Goal: Use online tool/utility: Use online tool/utility

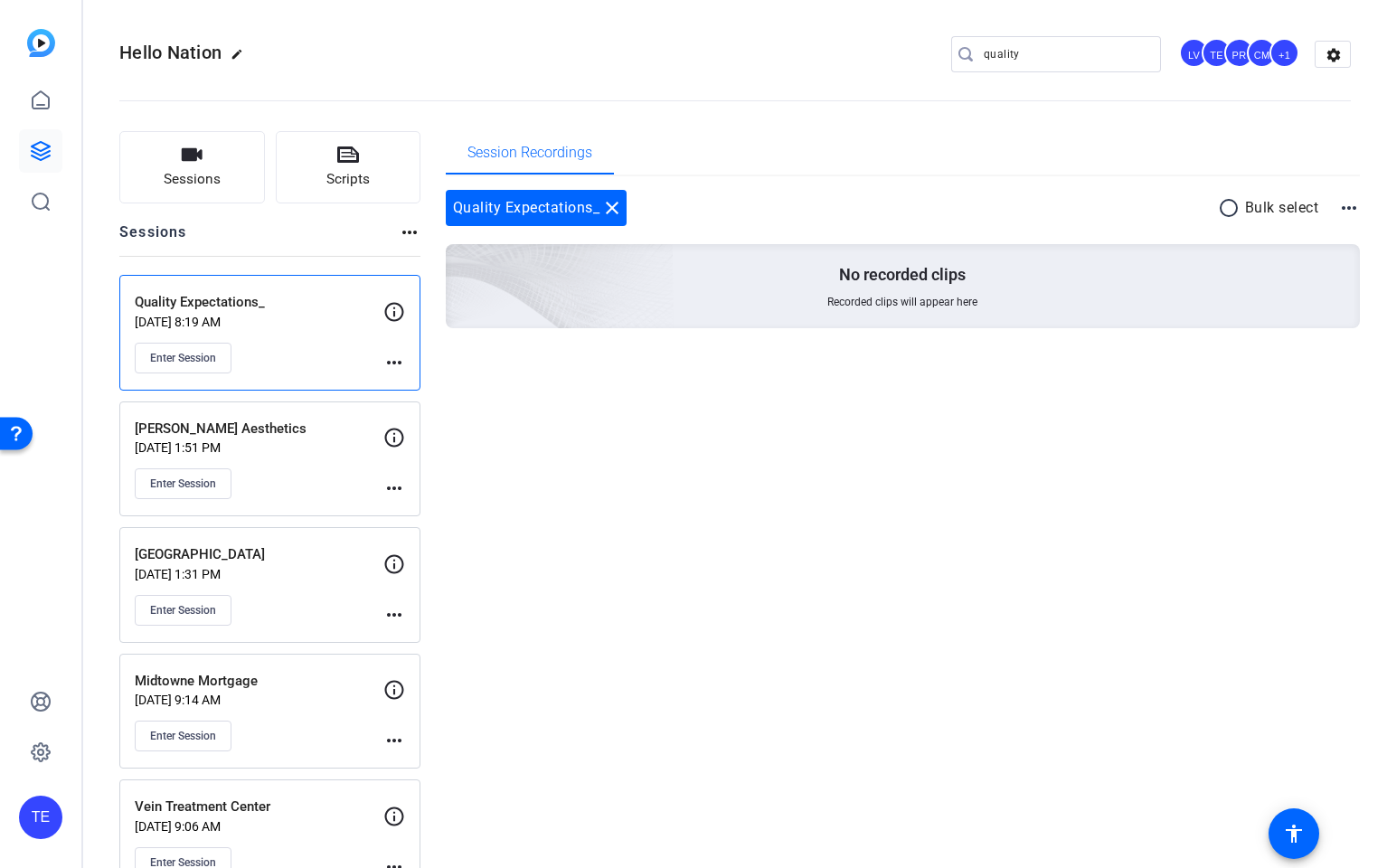
scroll to position [16, 0]
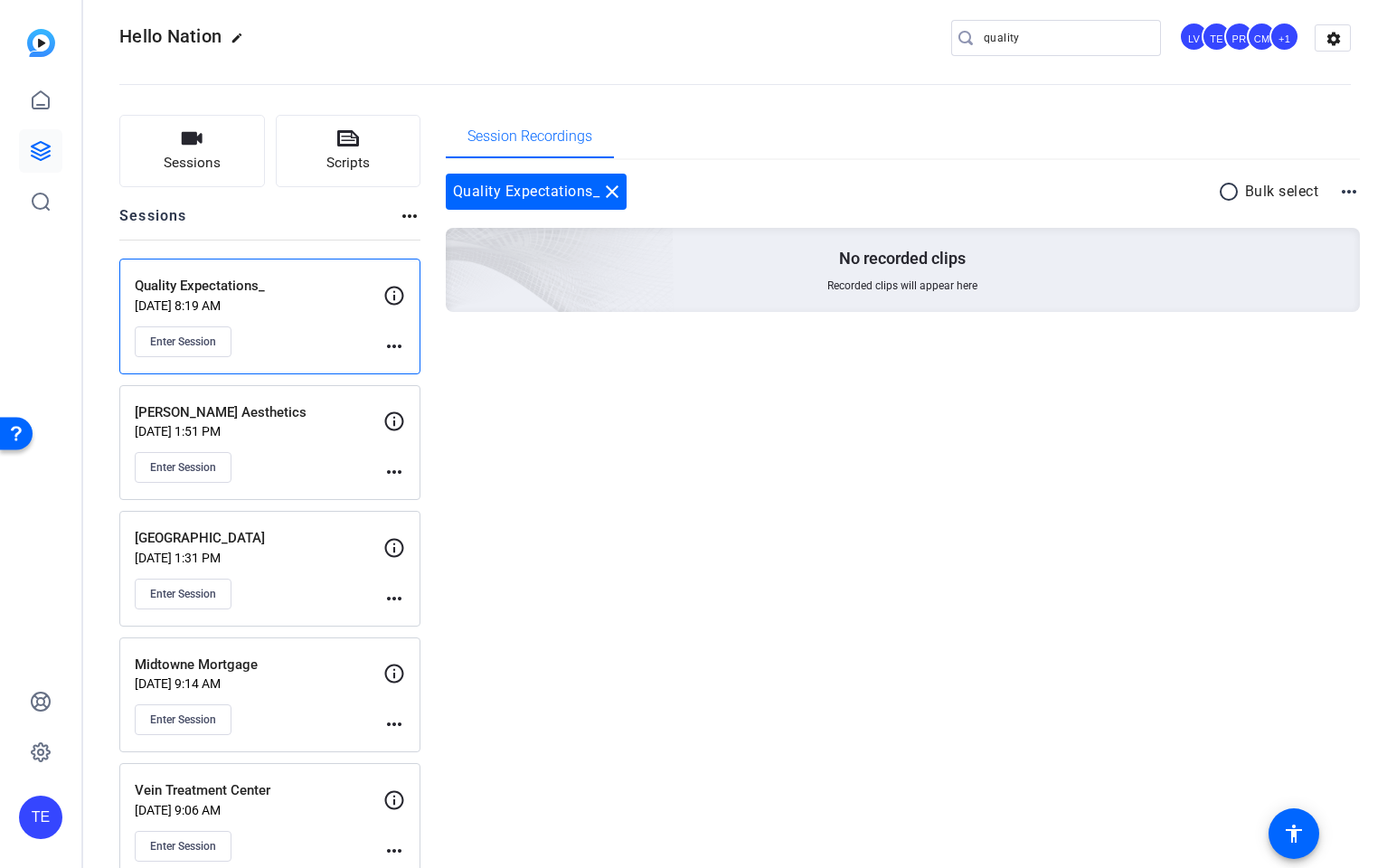
click at [1028, 40] on input "quality" at bounding box center [1065, 37] width 163 height 21
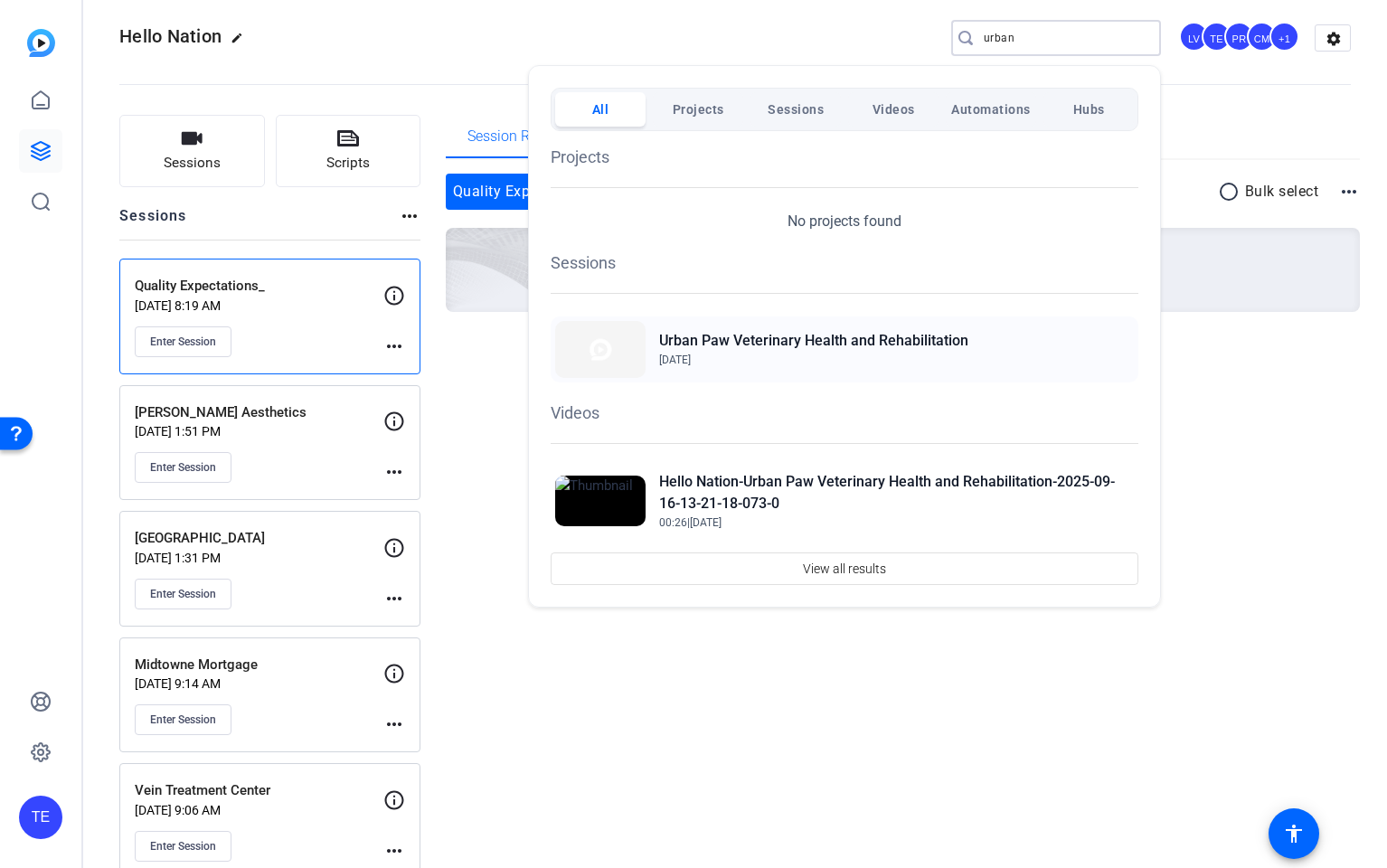
type input "urban"
click at [838, 361] on span "[DATE]" at bounding box center [814, 359] width 309 height 16
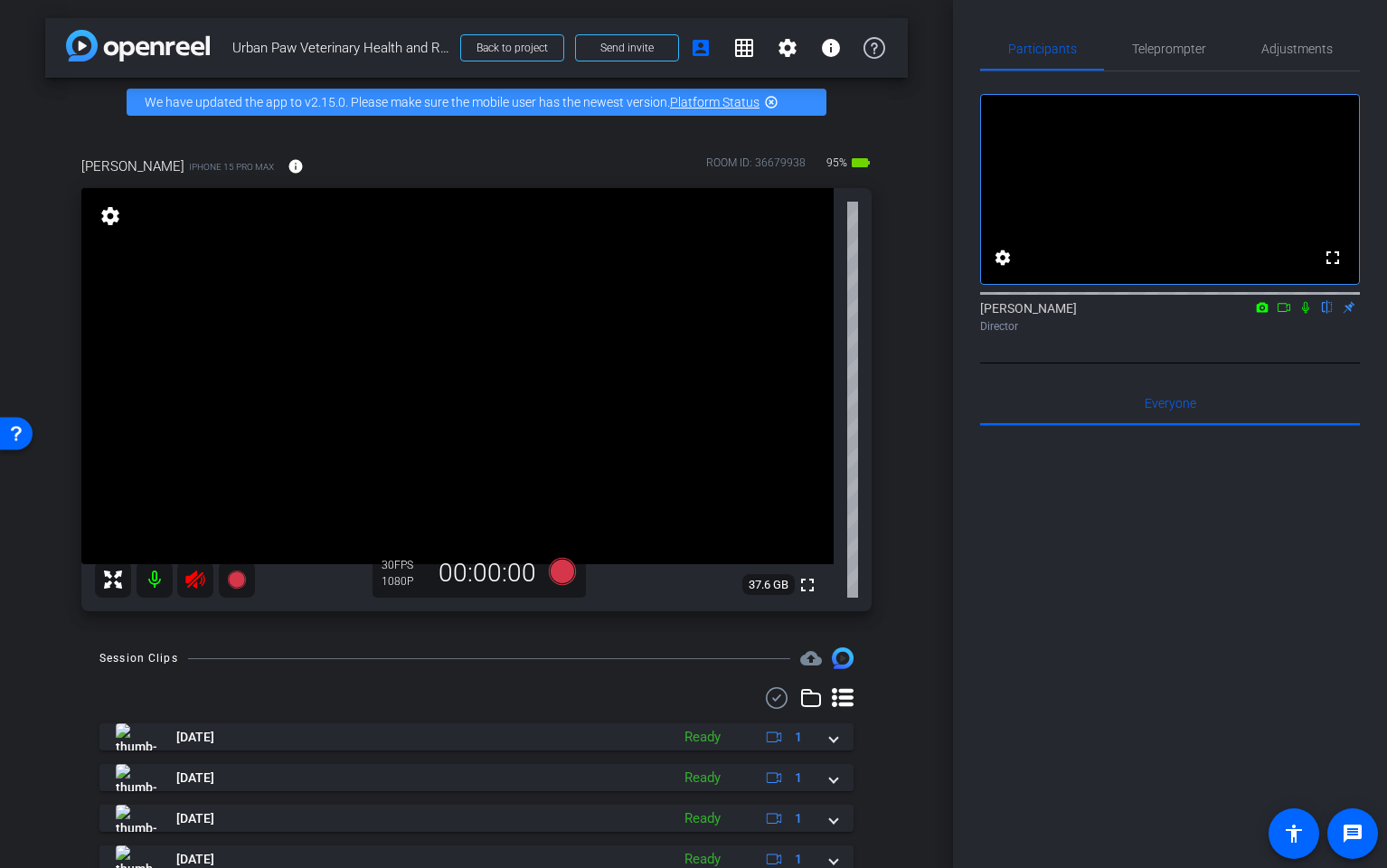
click at [187, 590] on mat-icon at bounding box center [195, 579] width 36 height 36
click at [1147, 49] on span "Teleprompter" at bounding box center [1170, 49] width 75 height 13
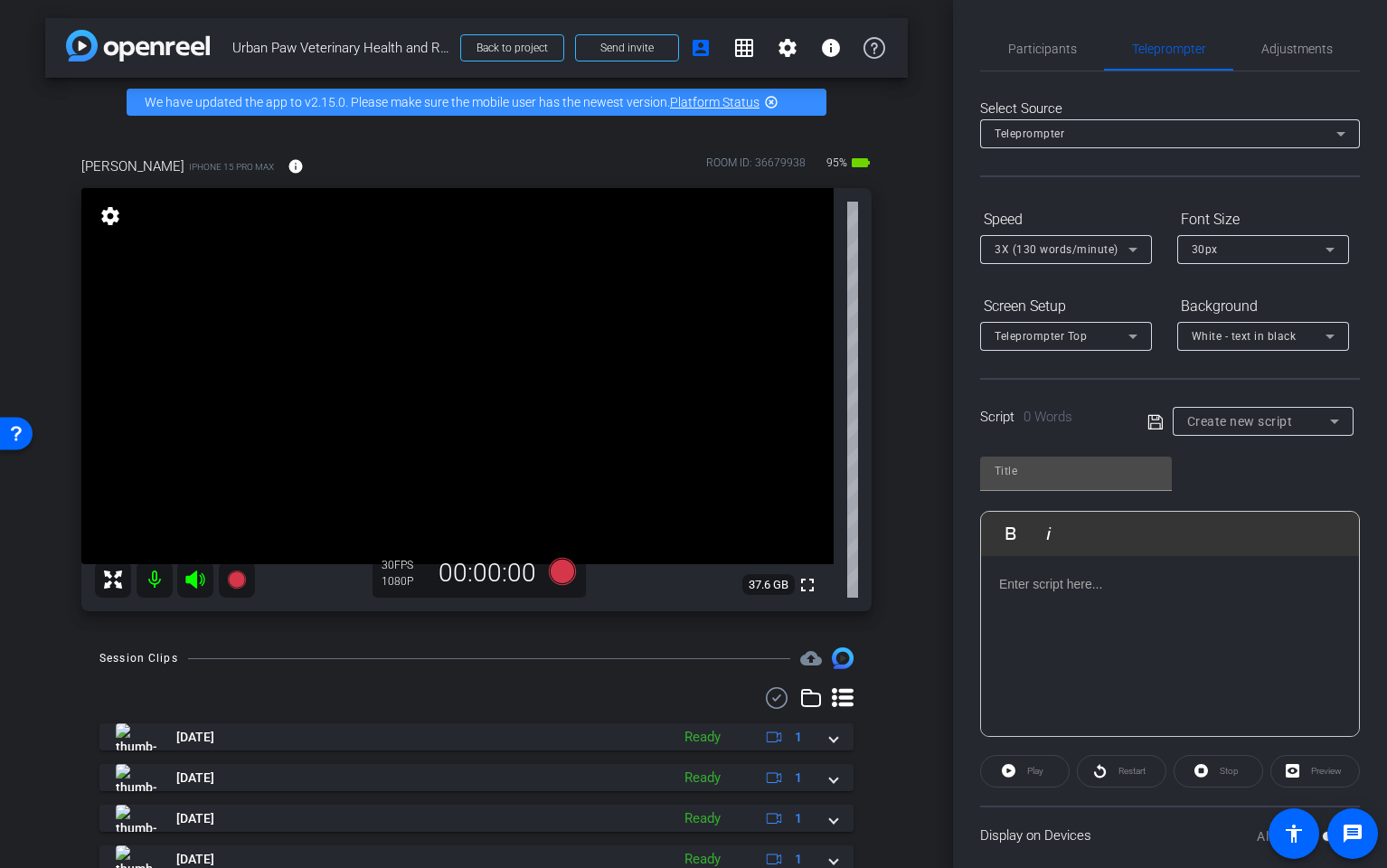
click at [1056, 568] on div at bounding box center [1170, 646] width 378 height 181
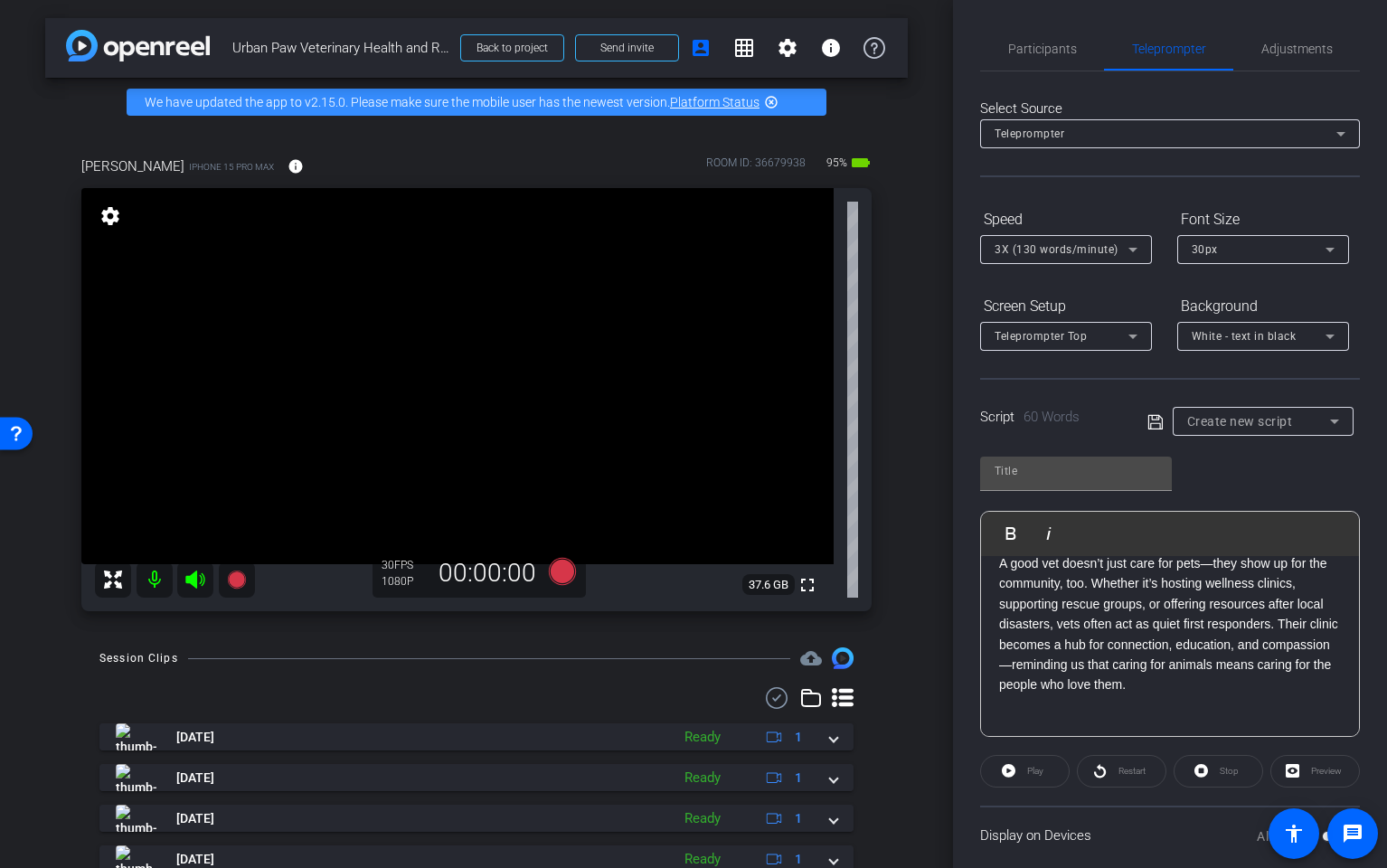
scroll to position [121, 0]
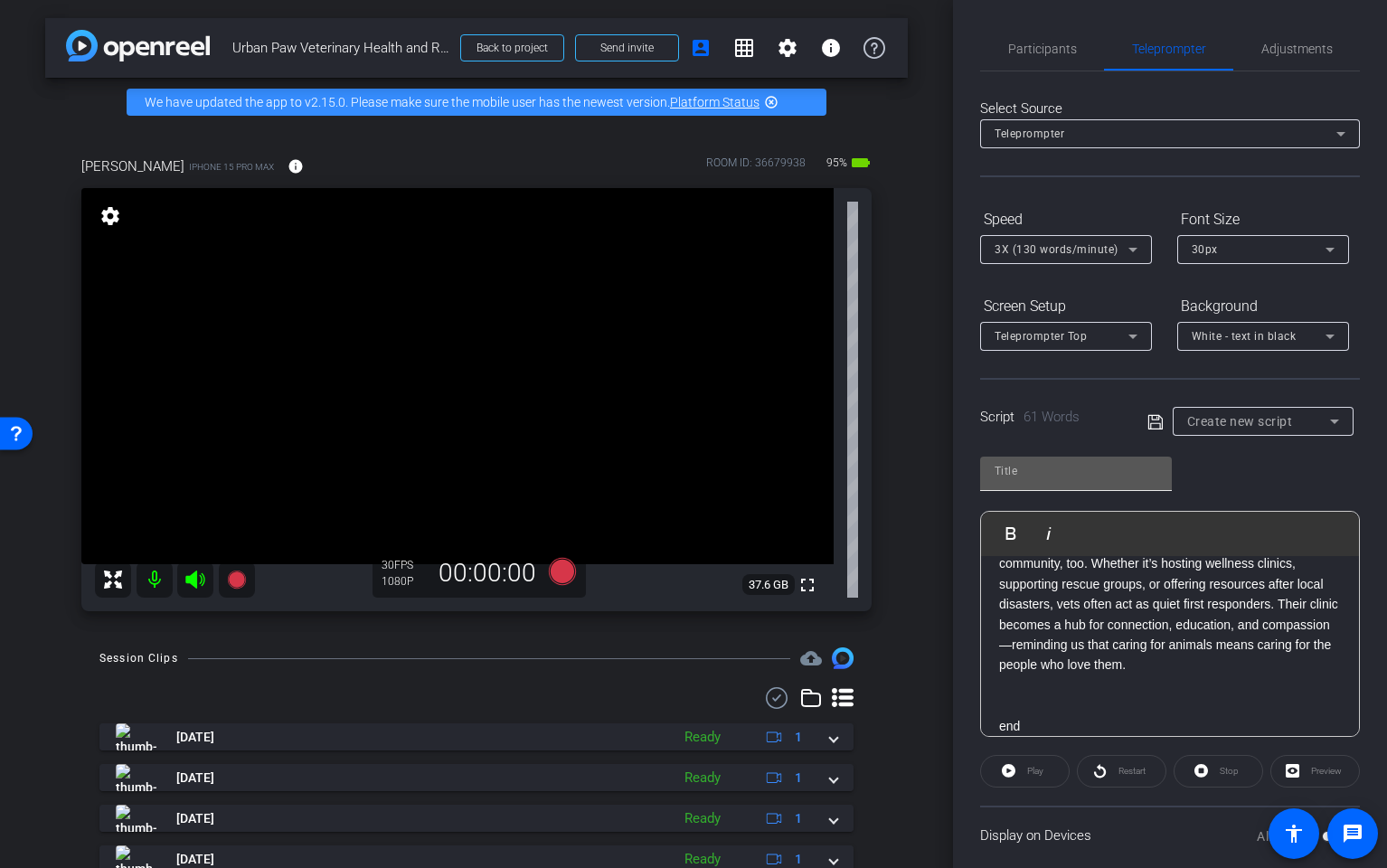
click at [1038, 482] on div at bounding box center [1076, 470] width 163 height 29
click at [1038, 476] on input "text" at bounding box center [1076, 470] width 163 height 21
type input "urban"
click at [1158, 420] on icon at bounding box center [1155, 422] width 16 height 21
click at [1098, 263] on div "3X (130 words/minute)" at bounding box center [1066, 249] width 143 height 29
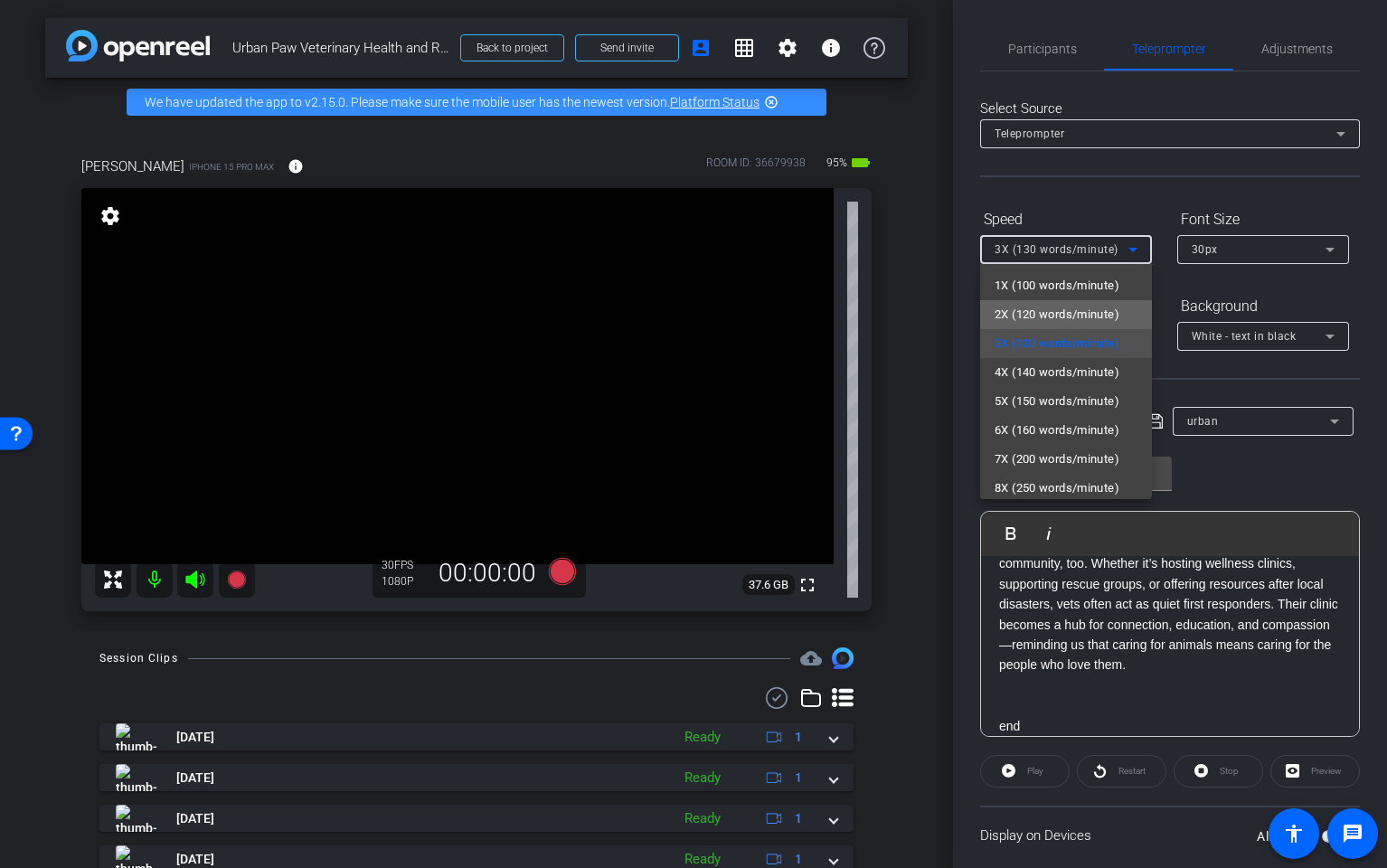
click at [1081, 314] on span "2X (120 words/minute)" at bounding box center [1057, 314] width 125 height 21
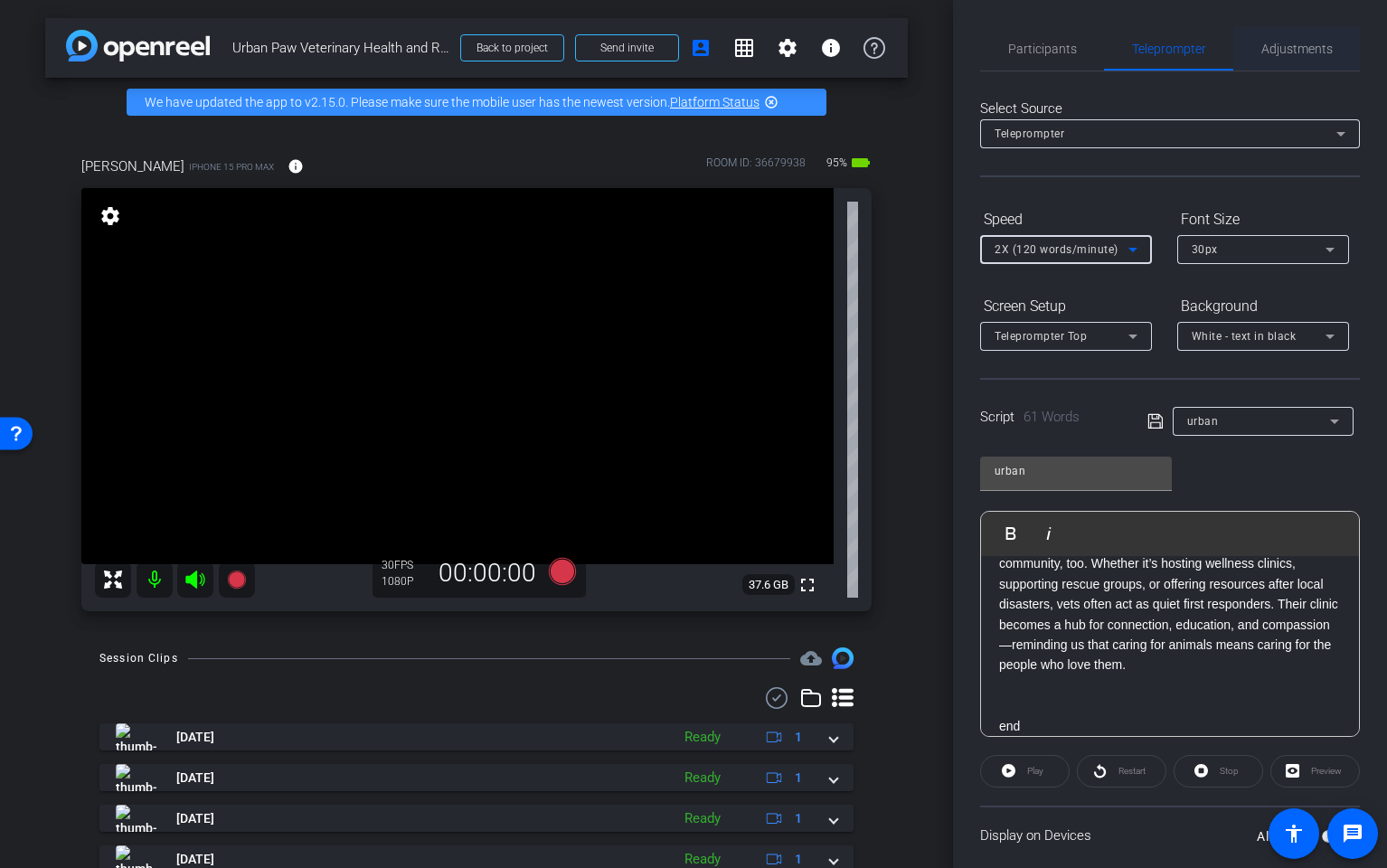
click at [1306, 46] on span "Adjustments" at bounding box center [1297, 49] width 72 height 13
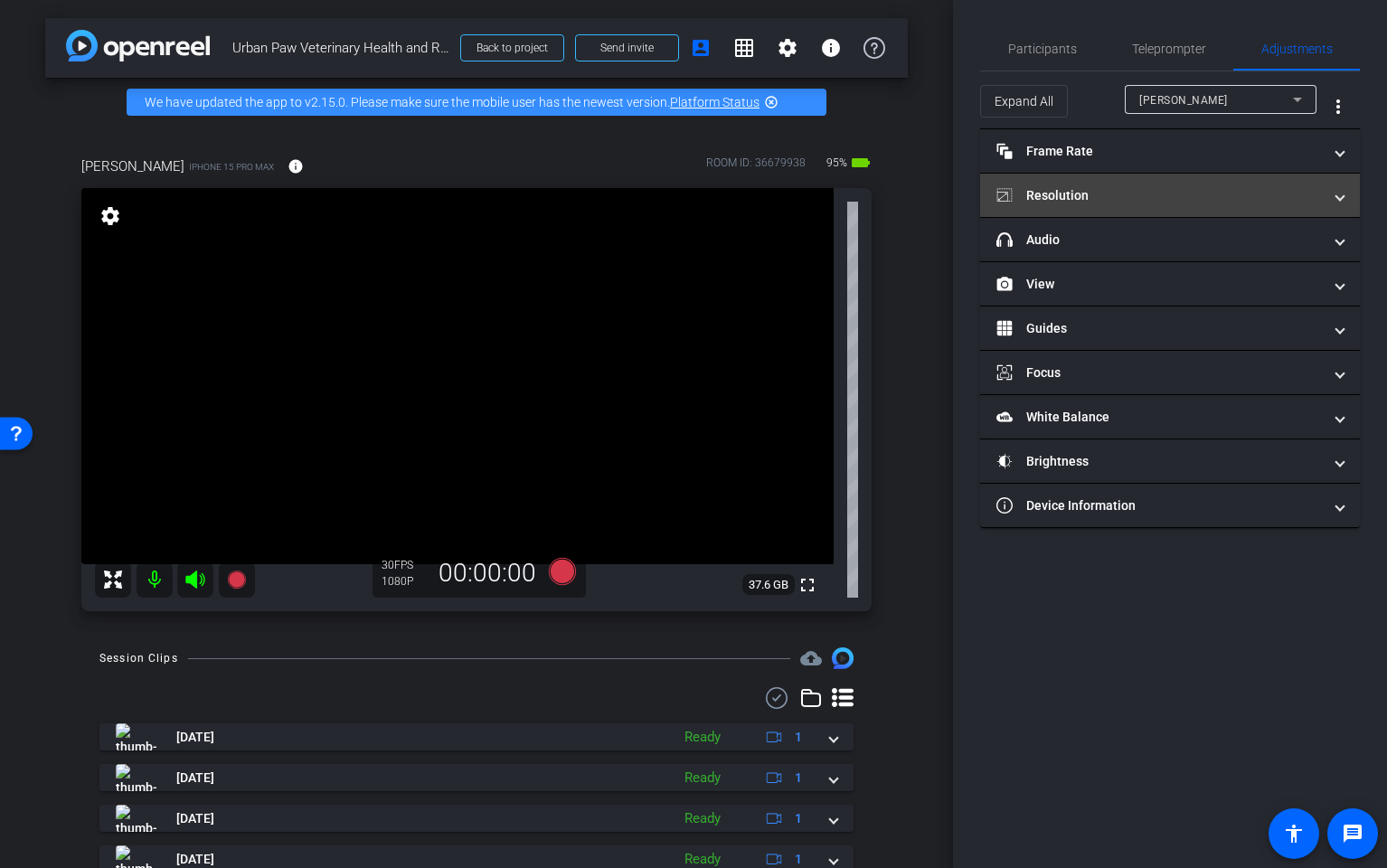
click at [1193, 189] on mat-panel-title "Resolution" at bounding box center [1160, 196] width 326 height 19
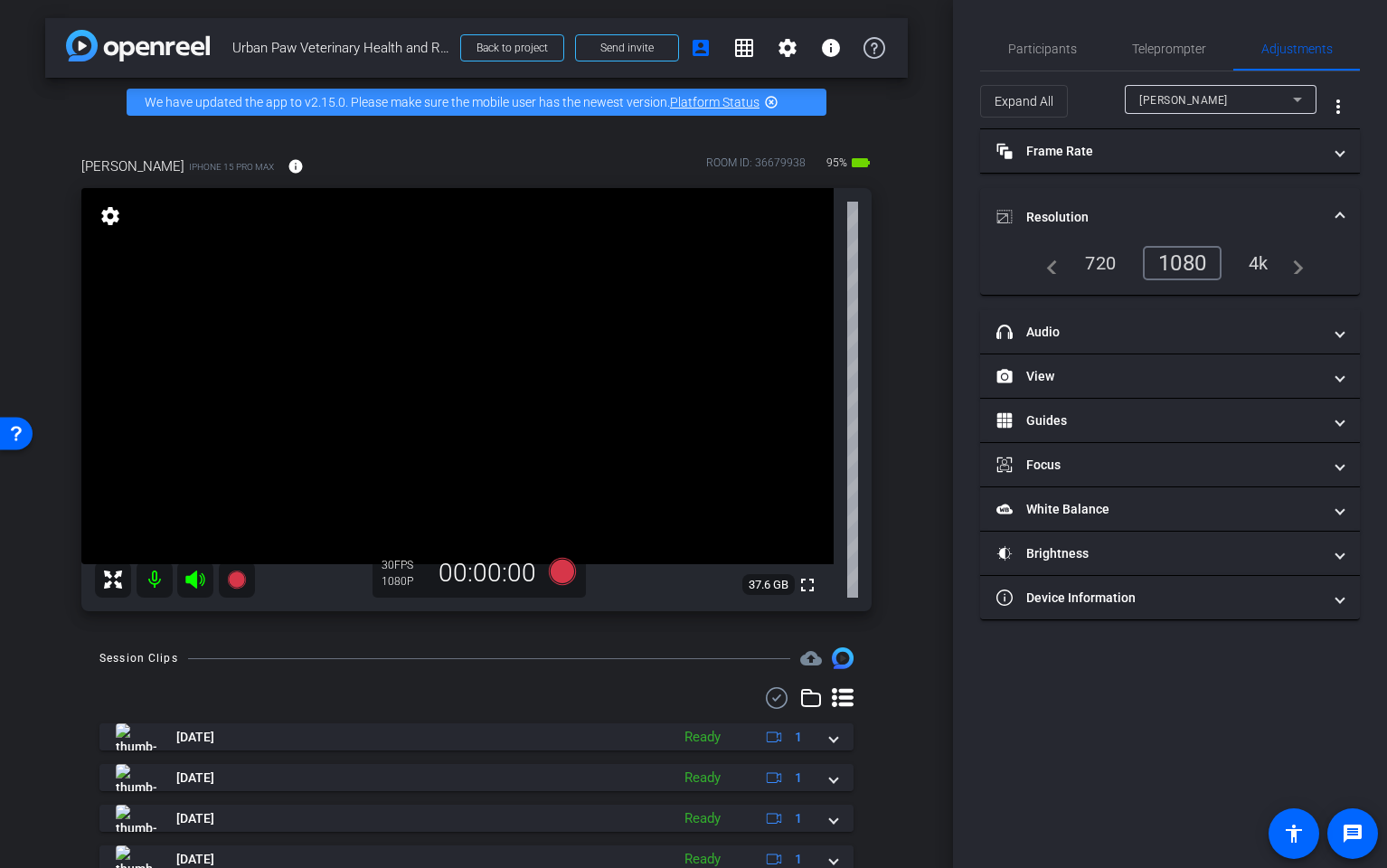
click at [1251, 256] on div "4k" at bounding box center [1258, 263] width 47 height 31
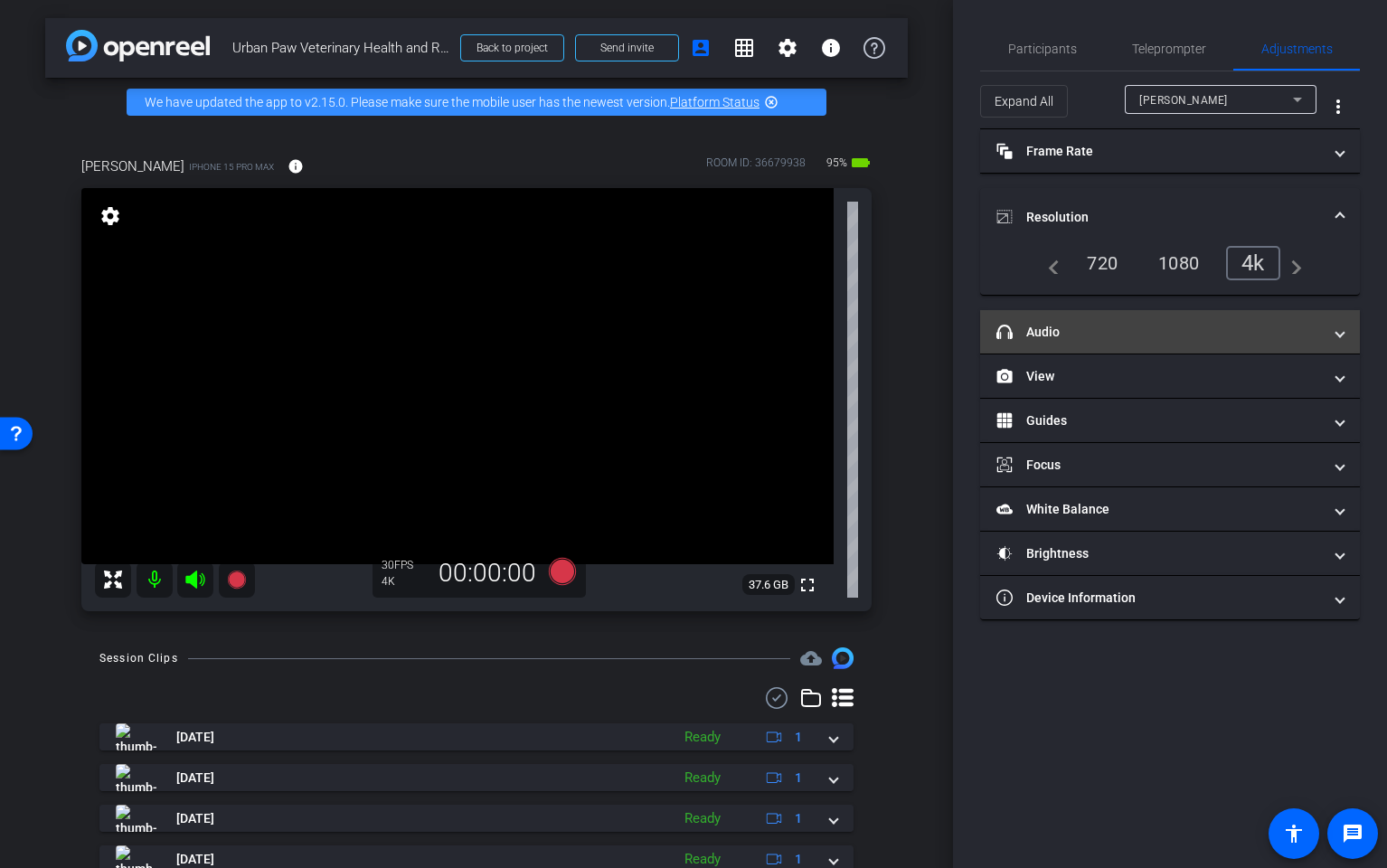
click at [1079, 332] on mat-panel-title "headphone icon Audio" at bounding box center [1160, 332] width 326 height 19
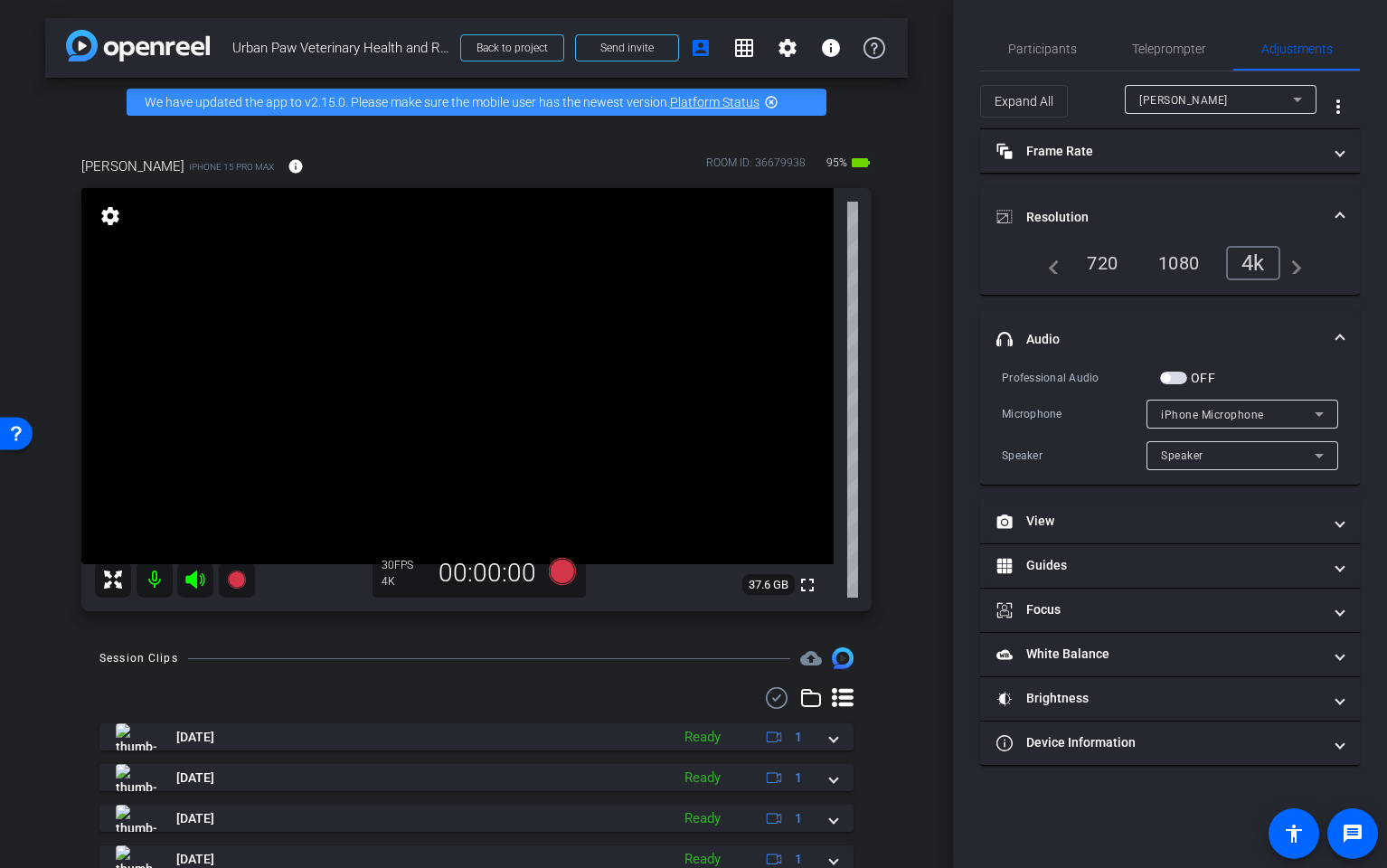
click at [1175, 379] on span "button" at bounding box center [1174, 378] width 27 height 13
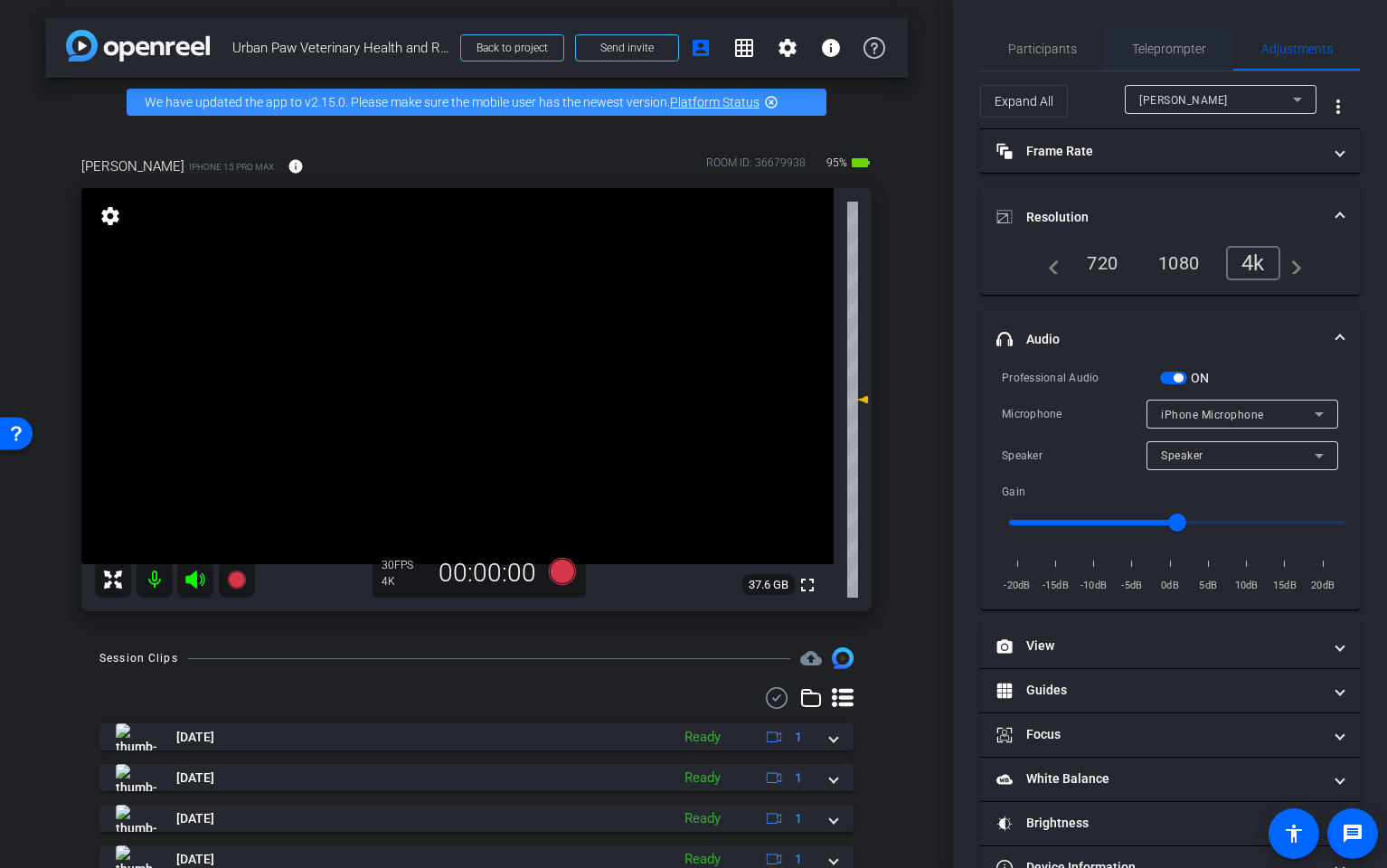
click at [1173, 46] on span "Teleprompter" at bounding box center [1170, 49] width 75 height 13
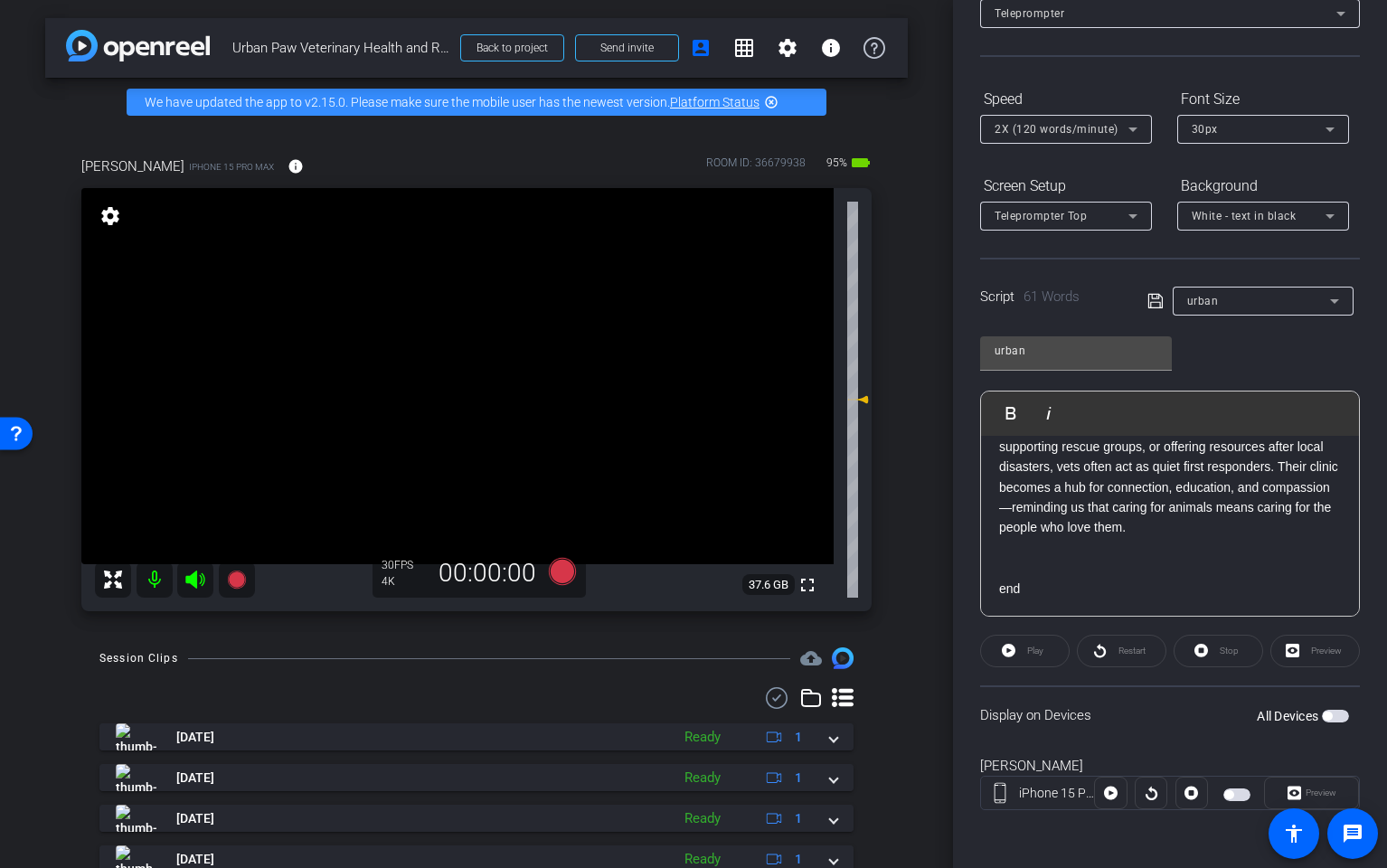
scroll to position [118, 0]
click at [1341, 719] on span "button" at bounding box center [1336, 718] width 27 height 13
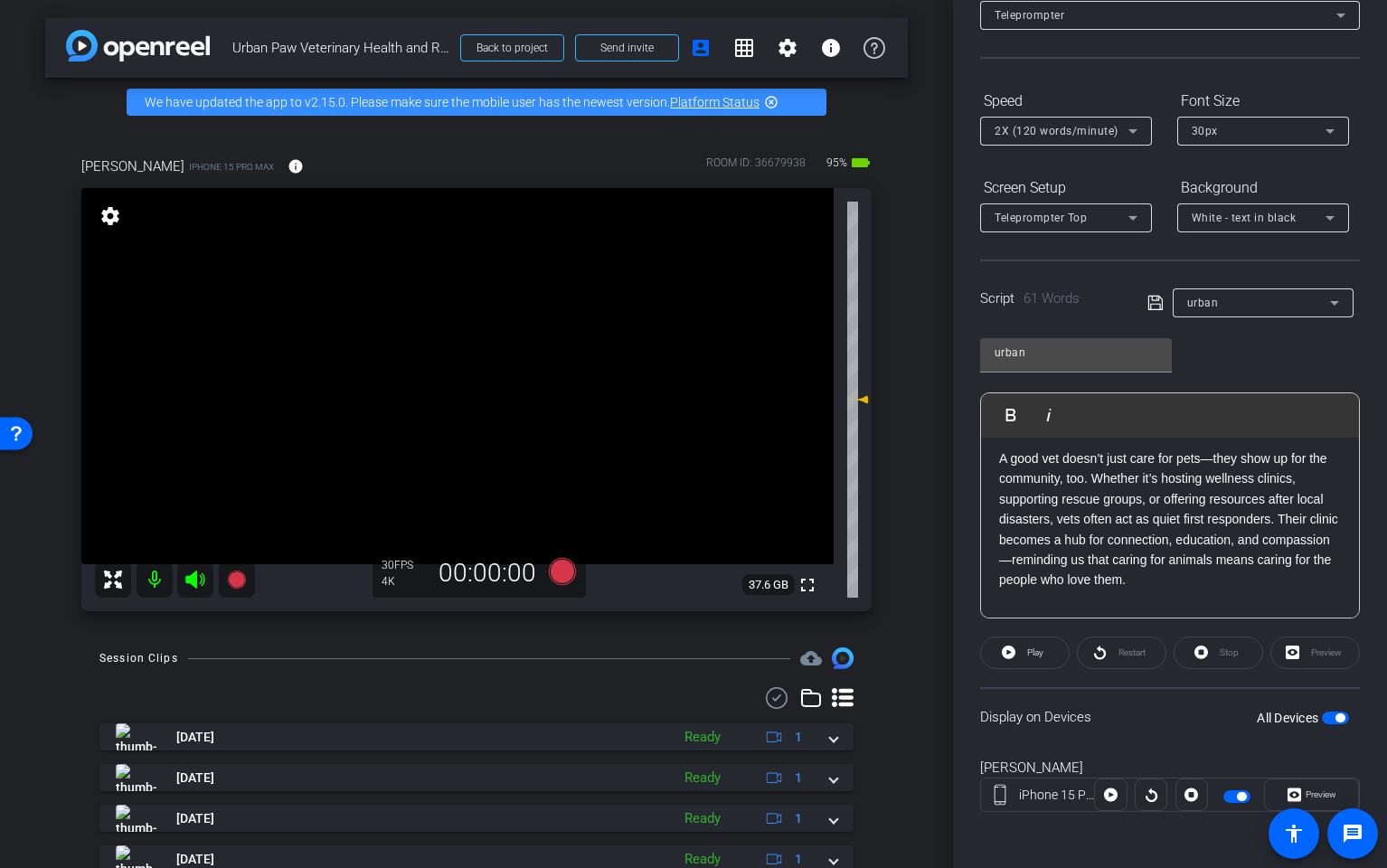
scroll to position [88, 0]
click at [1041, 654] on span "Play" at bounding box center [1035, 652] width 16 height 10
click at [288, 170] on mat-icon "info" at bounding box center [295, 166] width 16 height 16
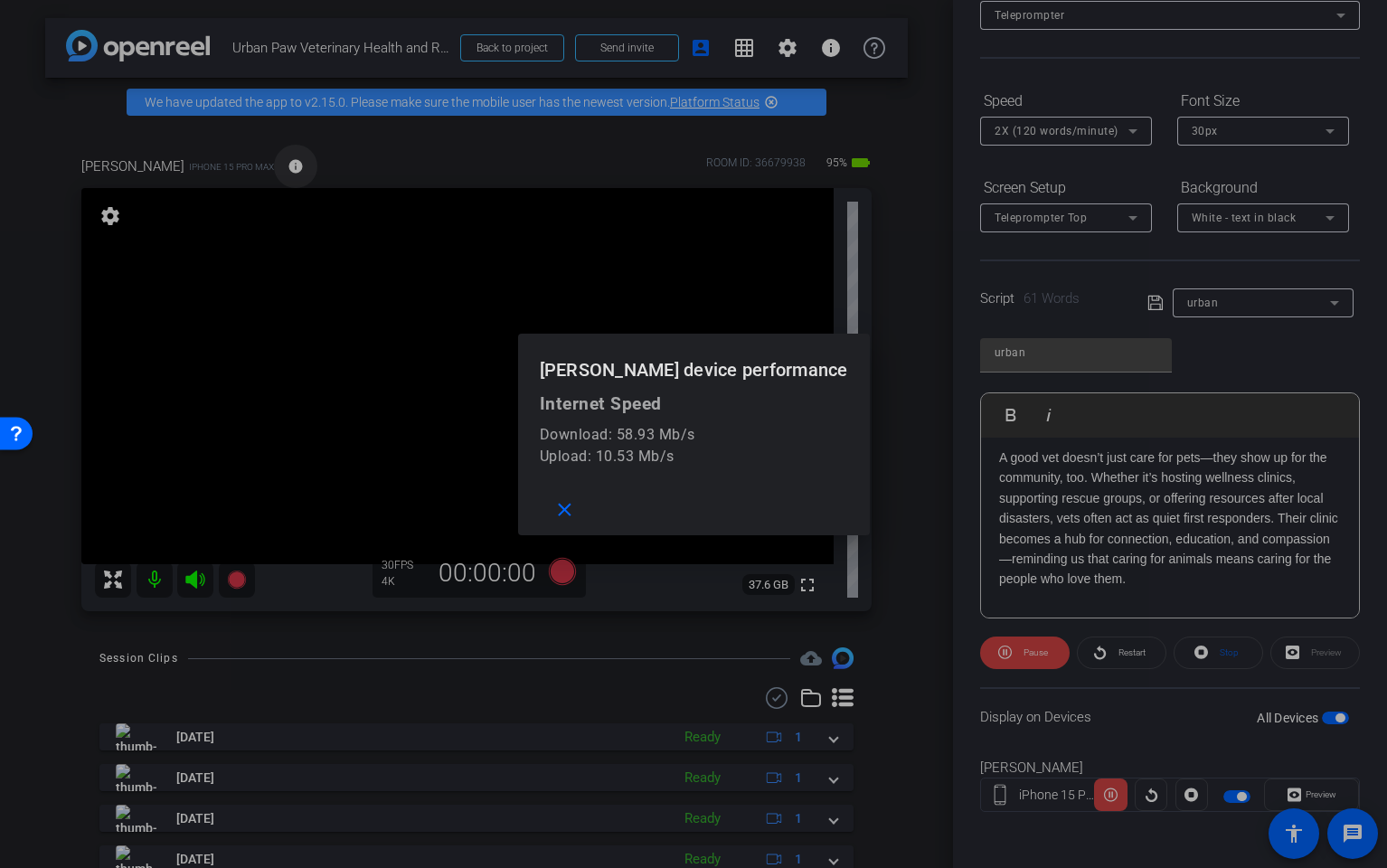
click at [272, 170] on div at bounding box center [693, 434] width 1387 height 868
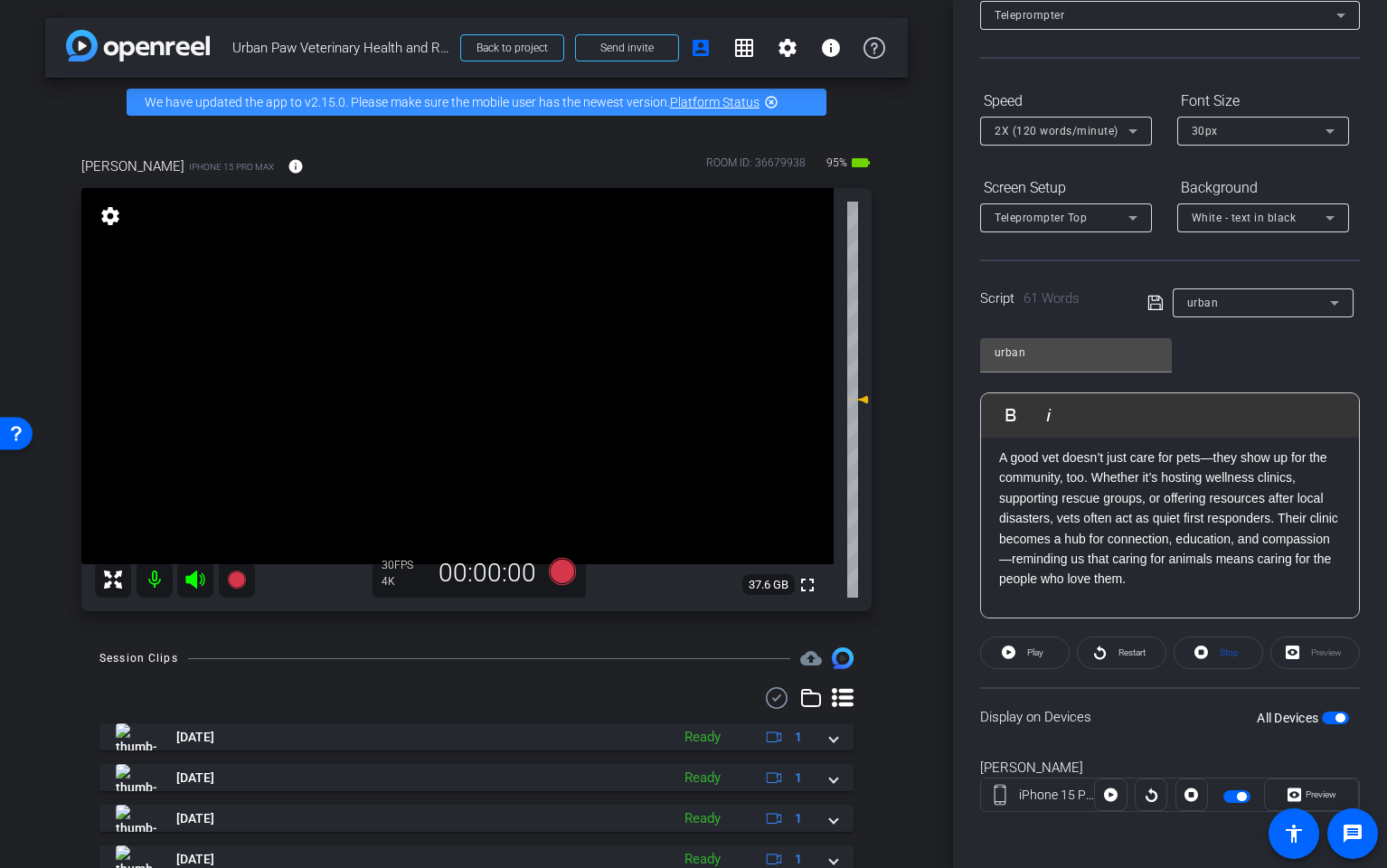
click at [192, 583] on icon at bounding box center [195, 579] width 19 height 18
click at [564, 572] on icon at bounding box center [562, 571] width 27 height 27
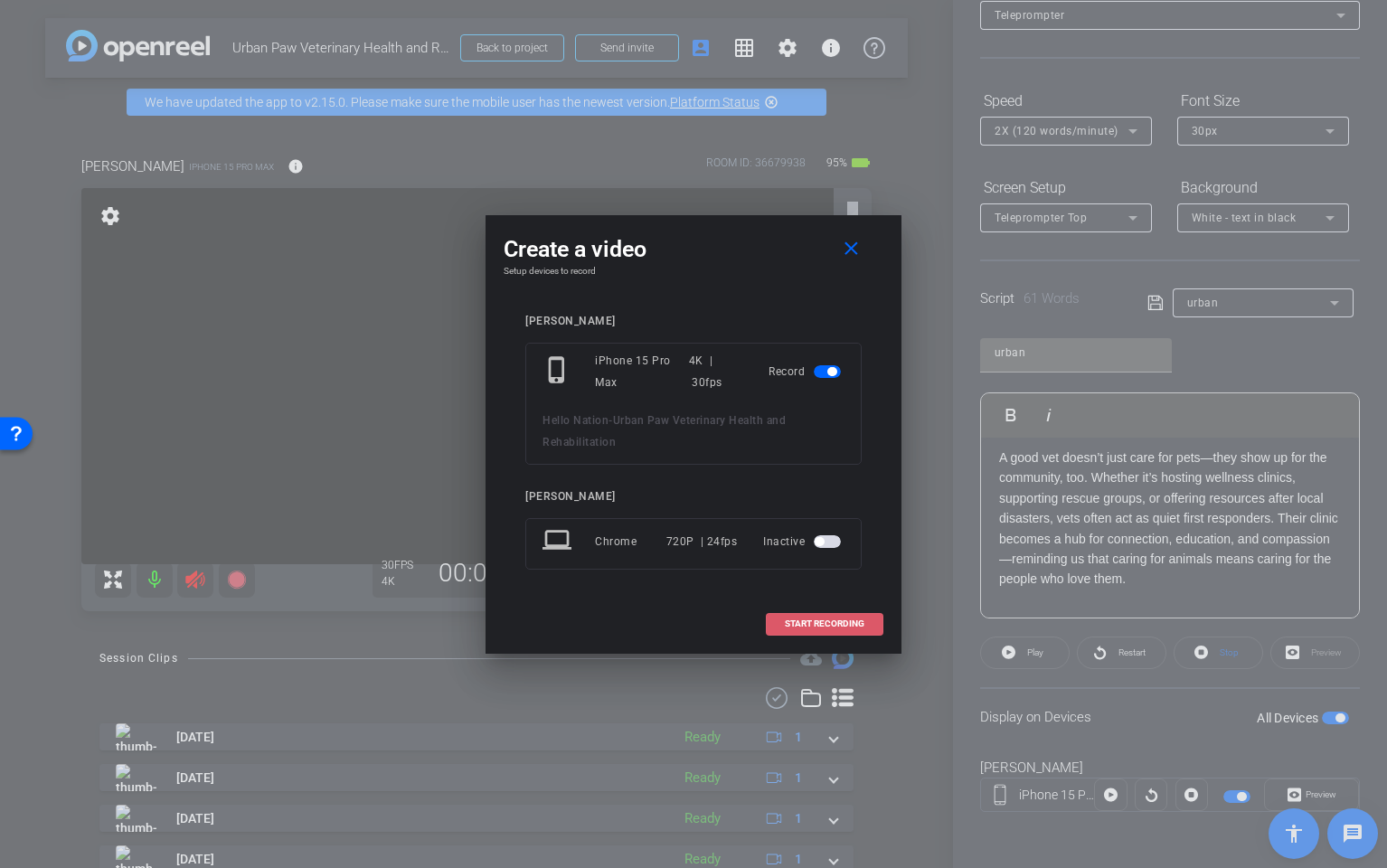
click at [836, 624] on span "START RECORDING" at bounding box center [824, 624] width 79 height 9
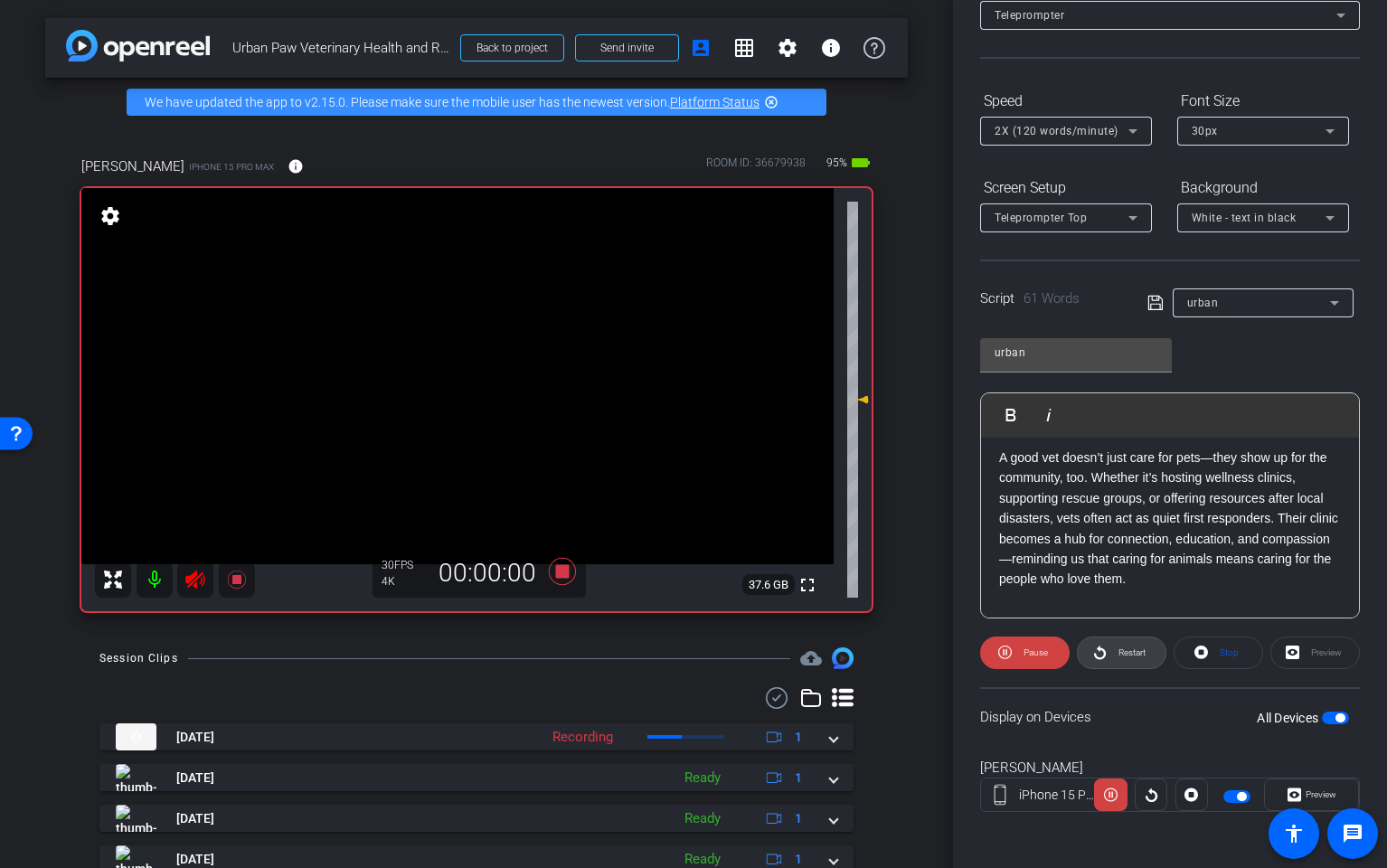
click at [1129, 655] on span "Restart" at bounding box center [1132, 652] width 27 height 10
click at [199, 578] on icon at bounding box center [195, 579] width 21 height 21
click at [1096, 658] on icon at bounding box center [1100, 652] width 14 height 22
click at [211, 575] on mat-icon at bounding box center [195, 579] width 36 height 36
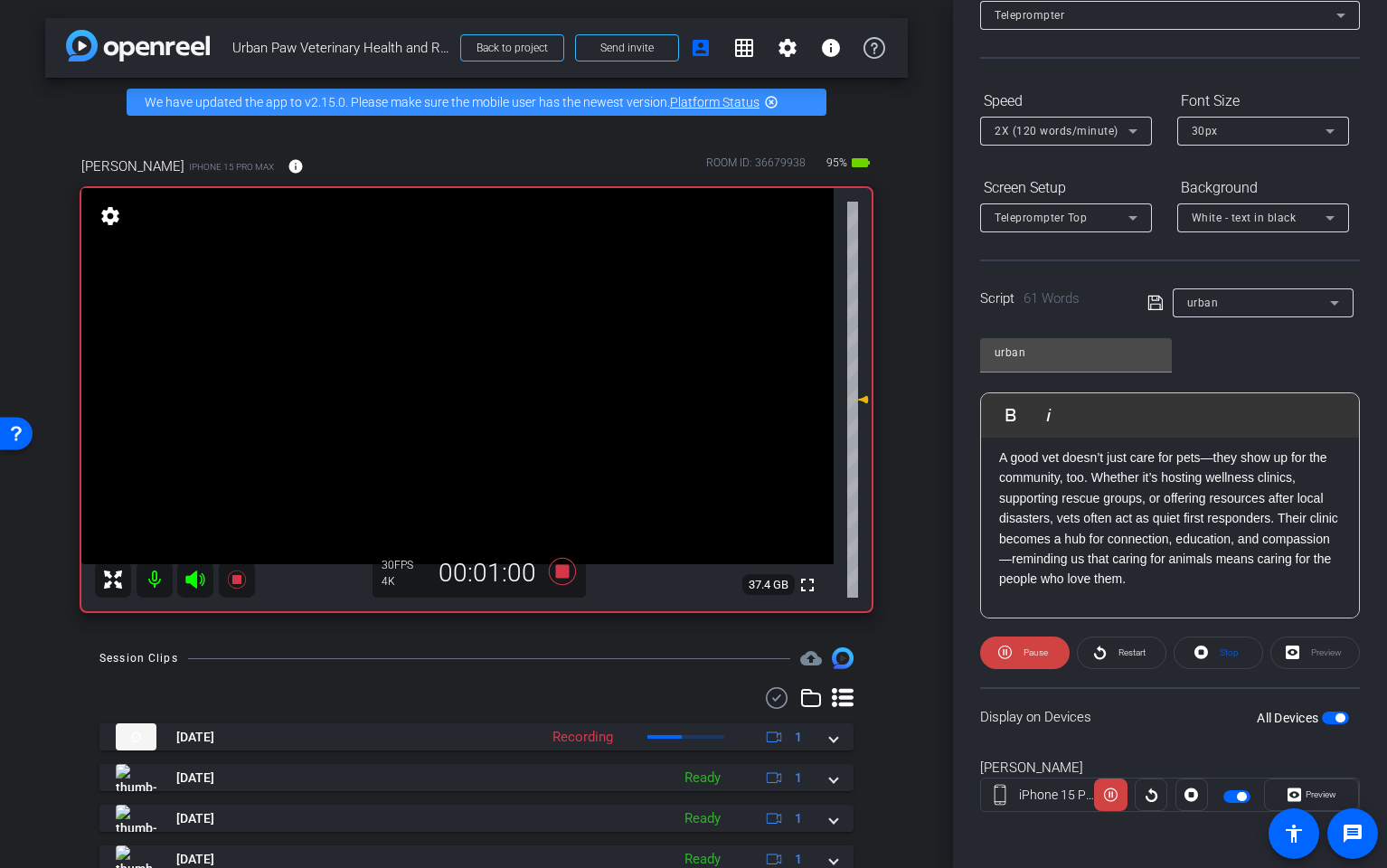
click at [188, 576] on icon at bounding box center [195, 579] width 19 height 18
click at [1124, 657] on span "Restart" at bounding box center [1132, 652] width 27 height 10
click at [565, 569] on icon at bounding box center [562, 571] width 27 height 27
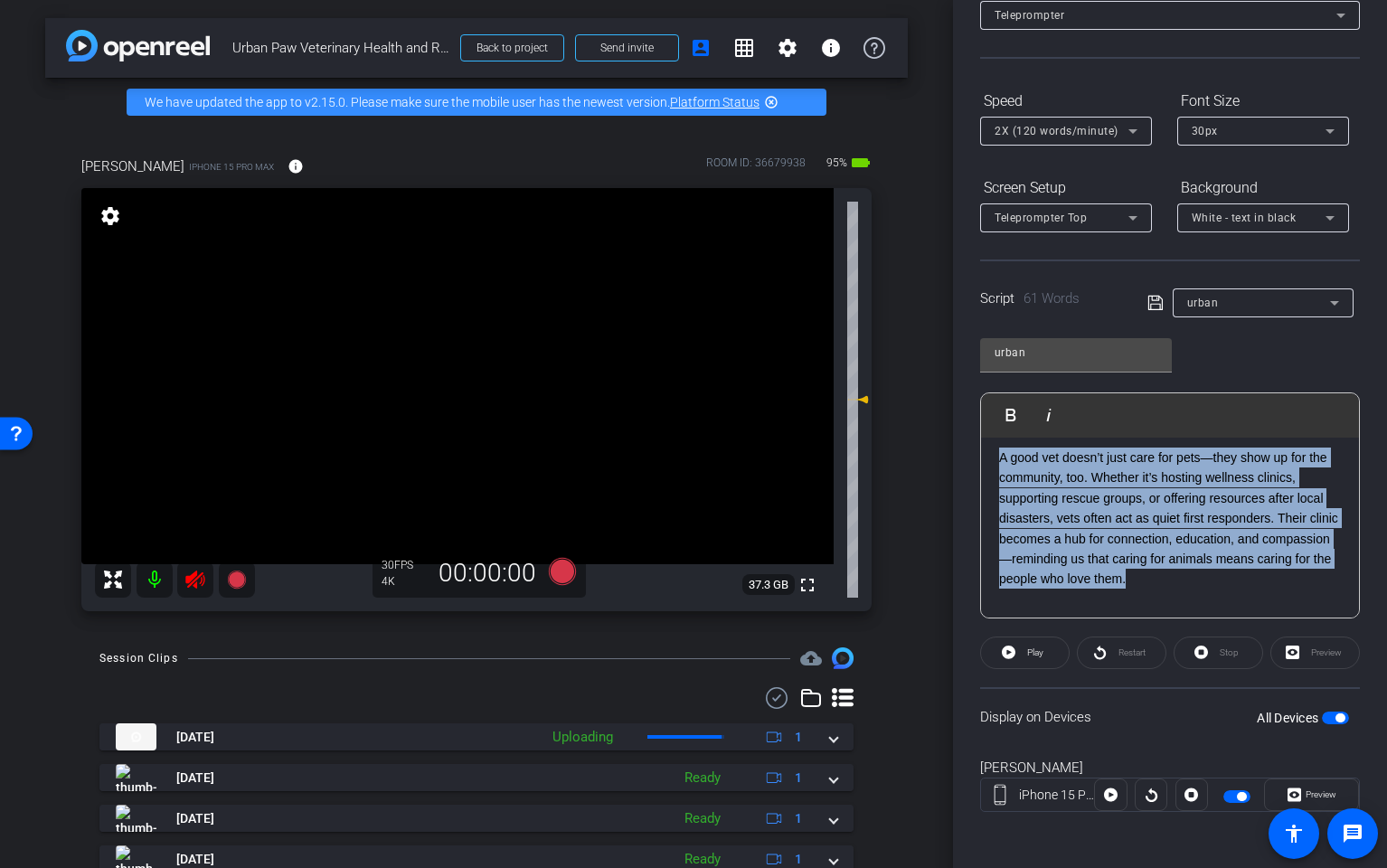
drag, startPoint x: 1217, startPoint y: 578, endPoint x: 989, endPoint y: 465, distance: 254.5
click at [989, 465] on div "2 1 A good vet doesn’t just care for pets—they show up for the community, too. …" at bounding box center [1170, 509] width 378 height 319
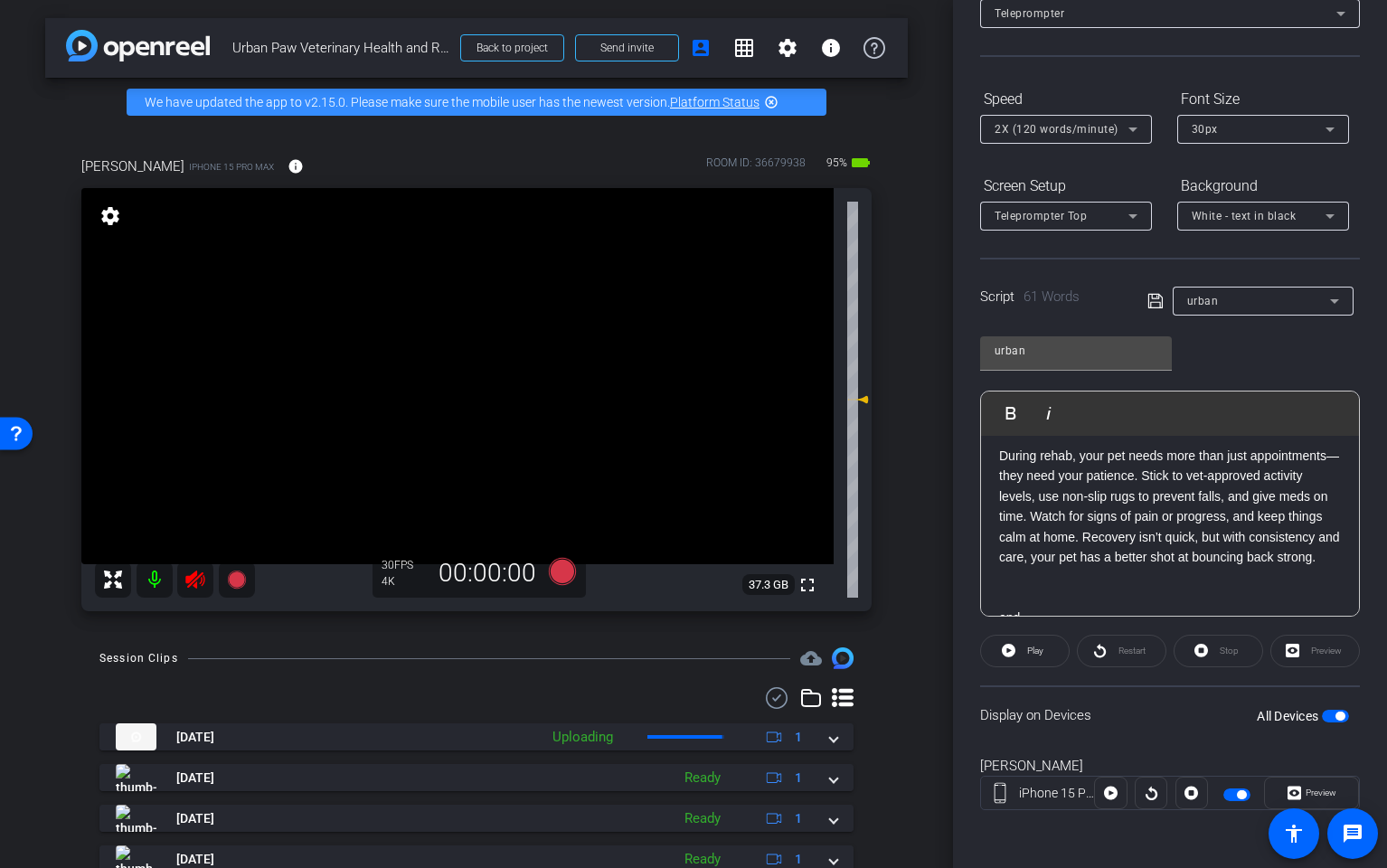
scroll to position [118, 0]
click at [200, 582] on icon at bounding box center [195, 579] width 19 height 18
click at [1340, 720] on span "button" at bounding box center [1340, 718] width 9 height 9
click at [1340, 720] on span "button" at bounding box center [1336, 718] width 27 height 13
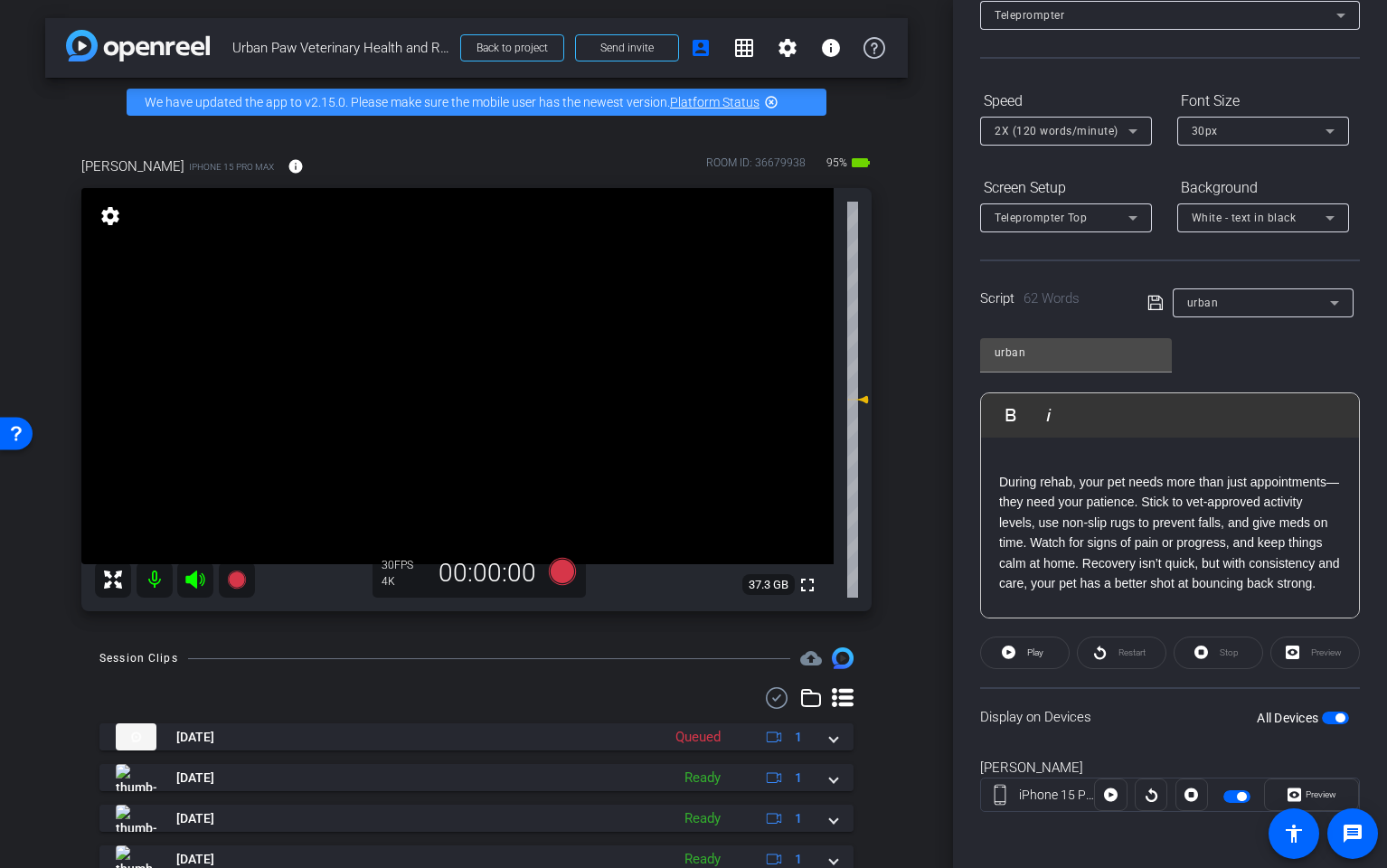
scroll to position [86, 0]
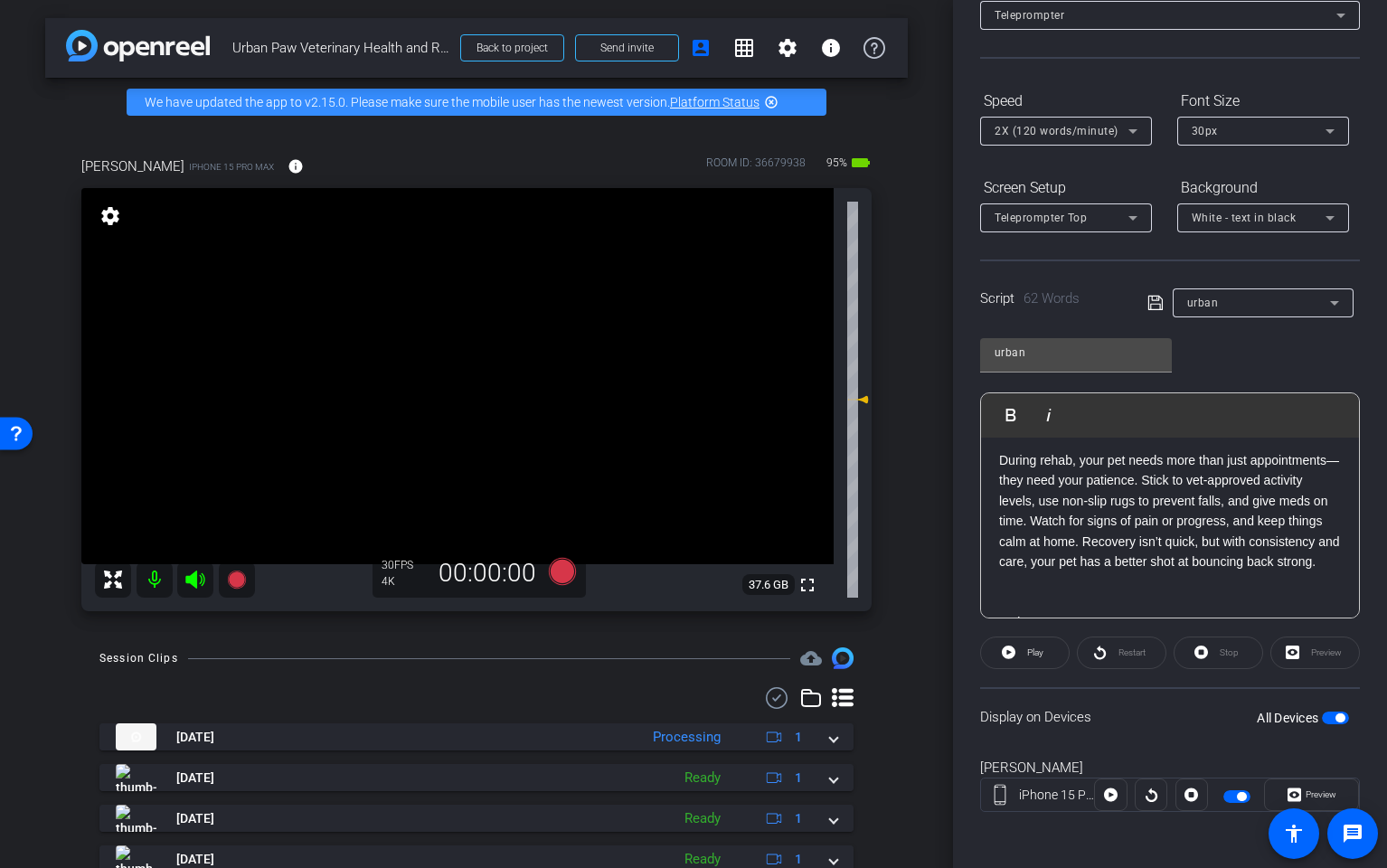
click at [201, 575] on icon at bounding box center [195, 579] width 21 height 21
click at [559, 575] on icon at bounding box center [562, 571] width 27 height 27
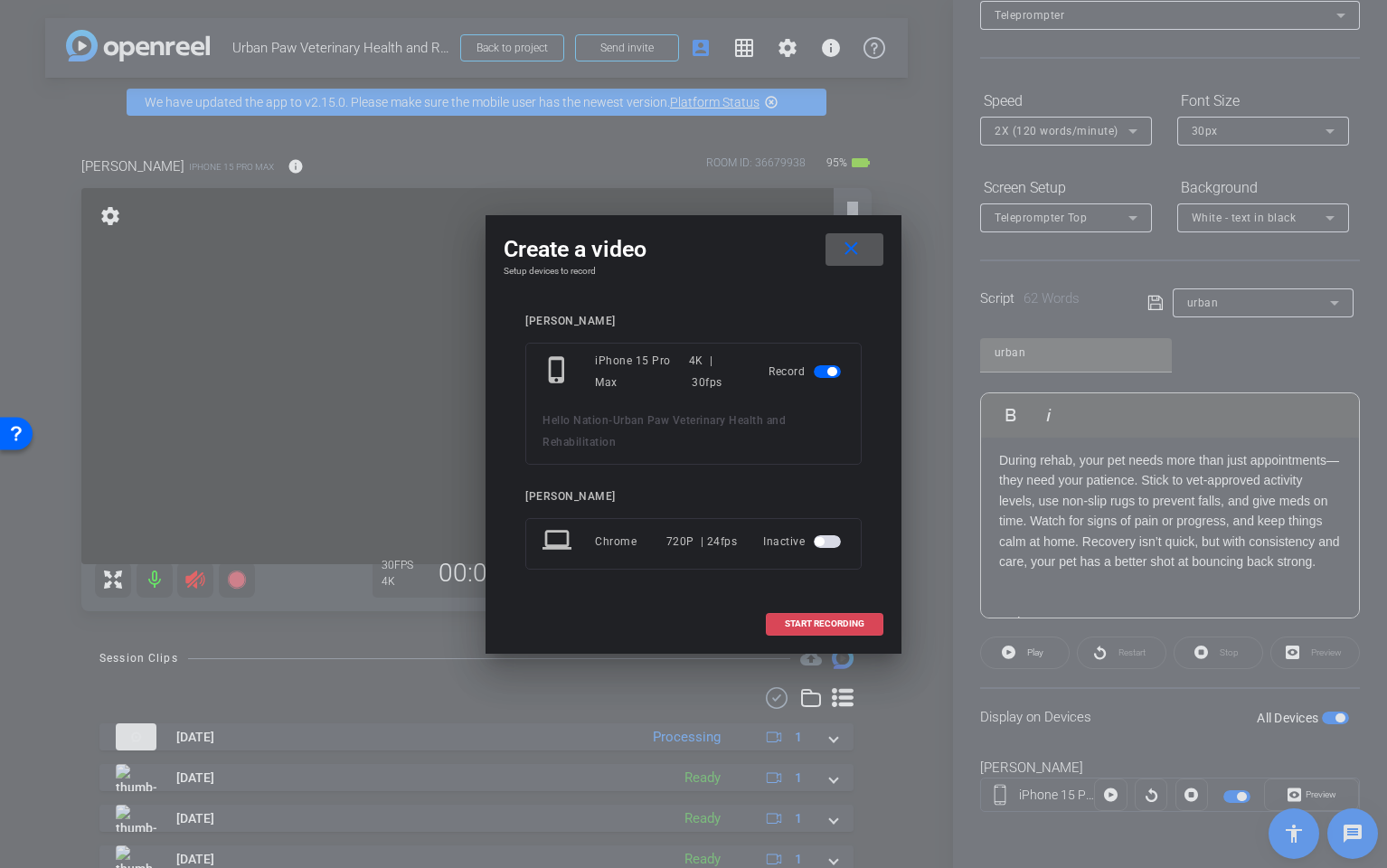
click at [855, 624] on span "START RECORDING" at bounding box center [824, 624] width 79 height 9
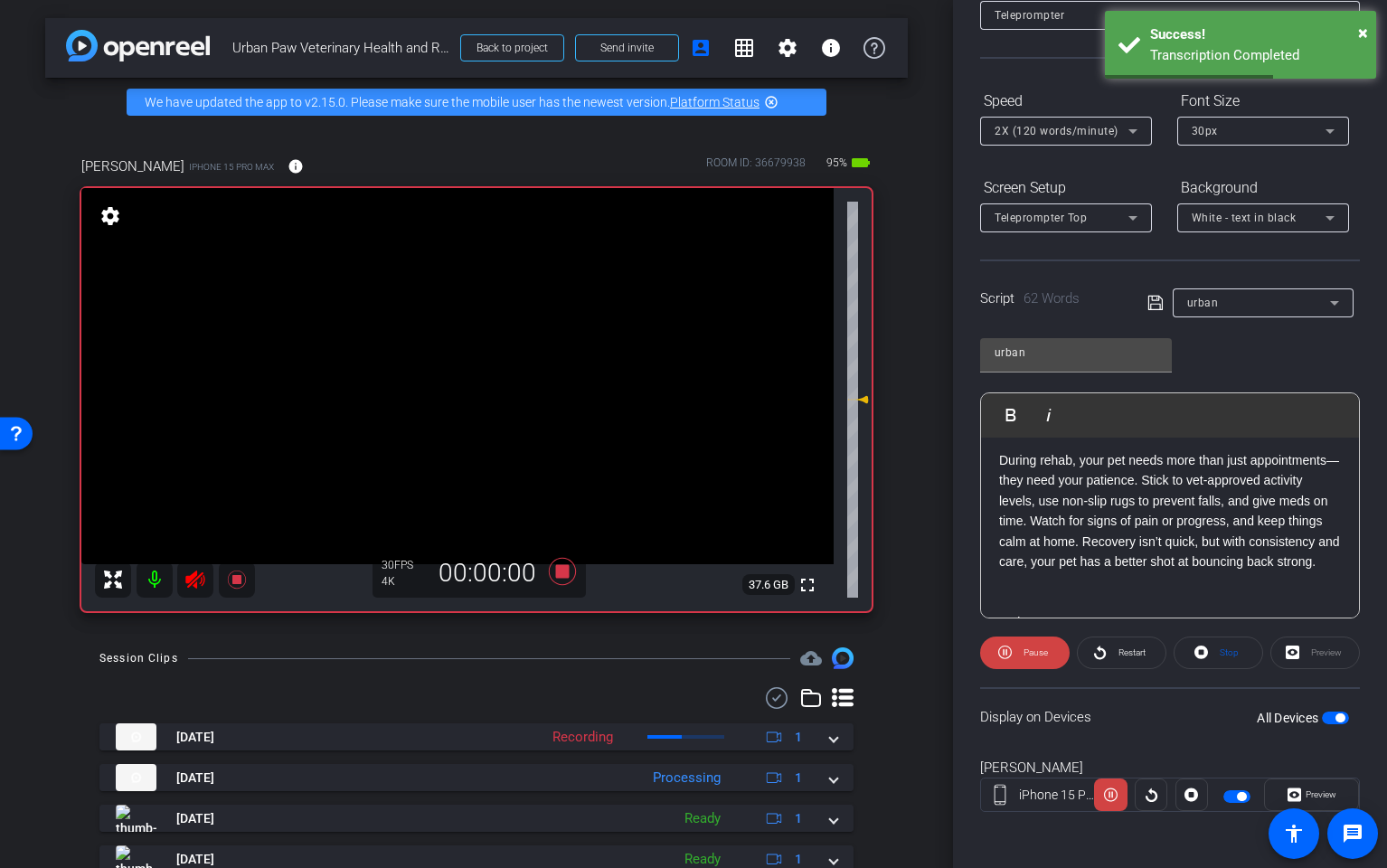
click at [1126, 655] on span "Restart" at bounding box center [1132, 652] width 27 height 10
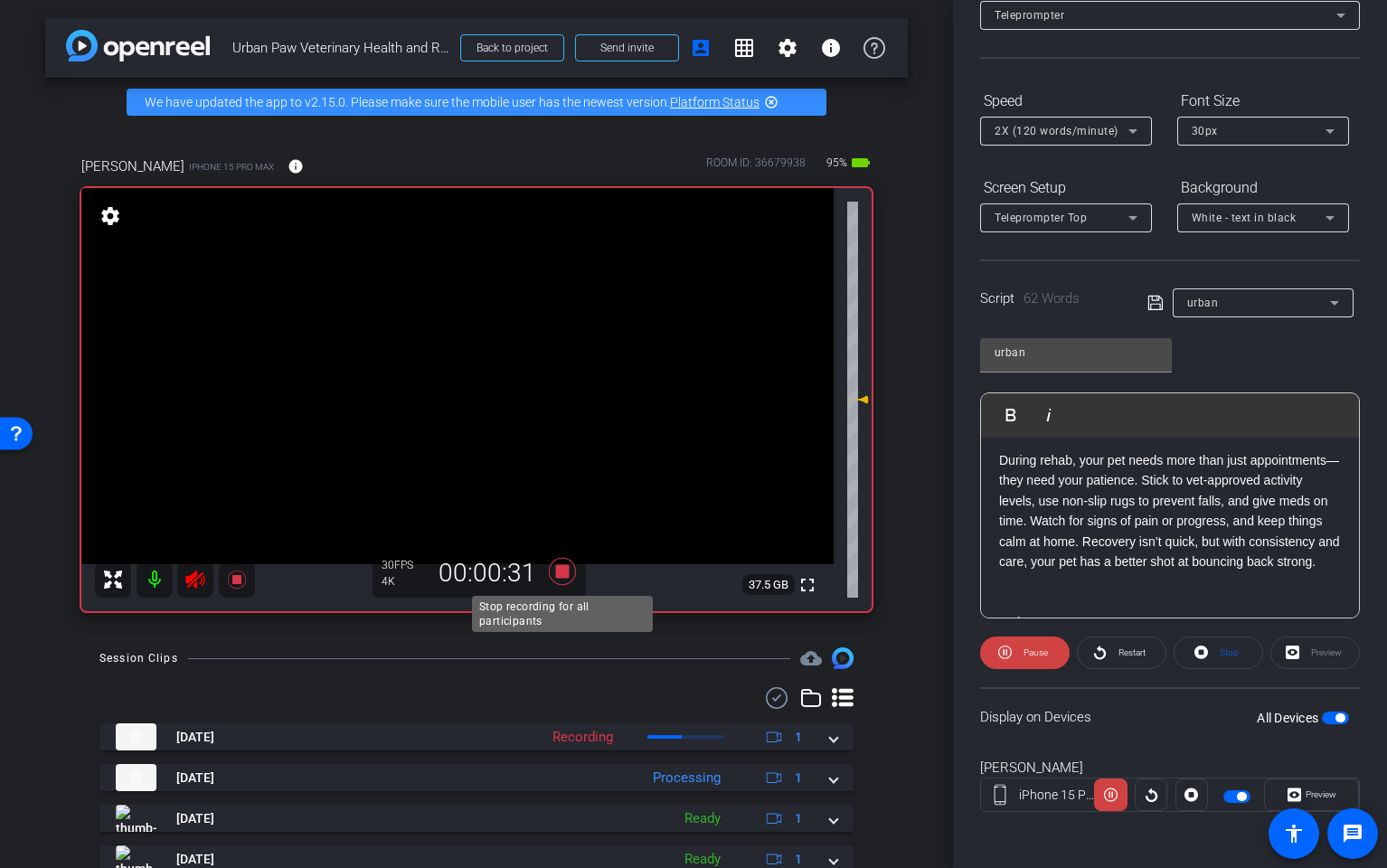
click at [565, 578] on icon at bounding box center [563, 571] width 44 height 33
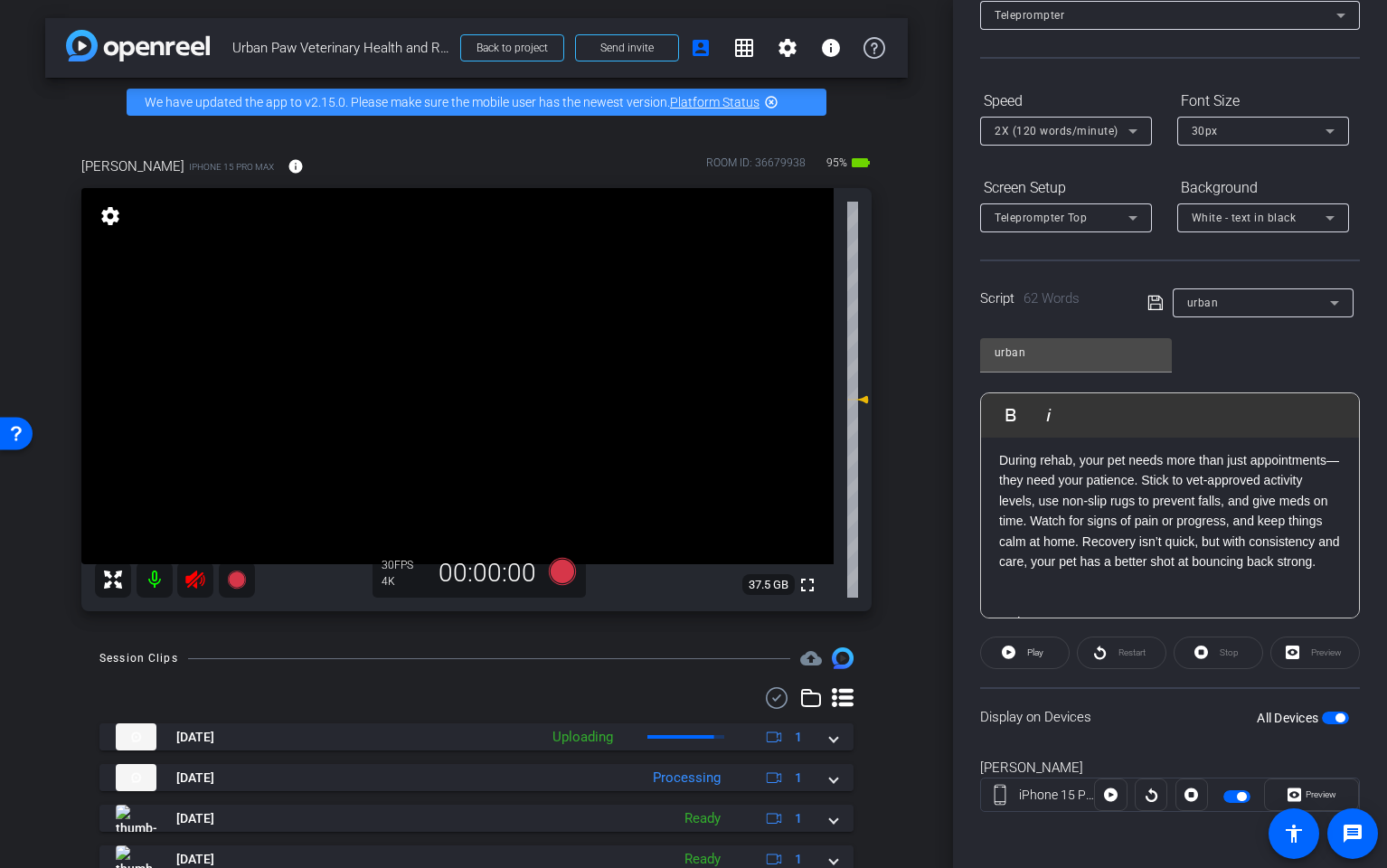
click at [194, 588] on icon at bounding box center [195, 579] width 21 height 21
click at [1339, 719] on span "button" at bounding box center [1340, 718] width 9 height 9
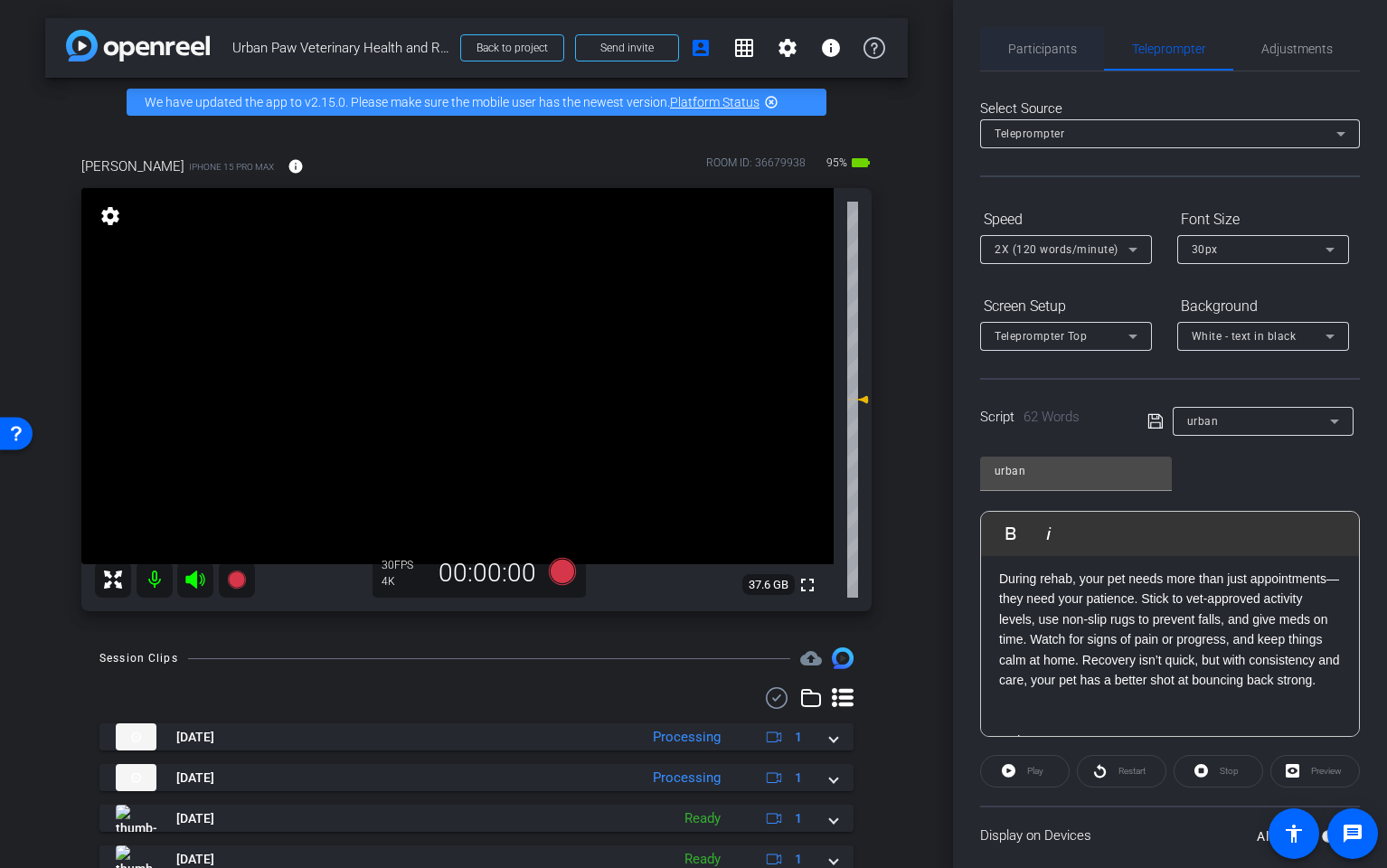
click at [1037, 61] on span "Participants" at bounding box center [1043, 48] width 69 height 44
